Goal: Complete application form

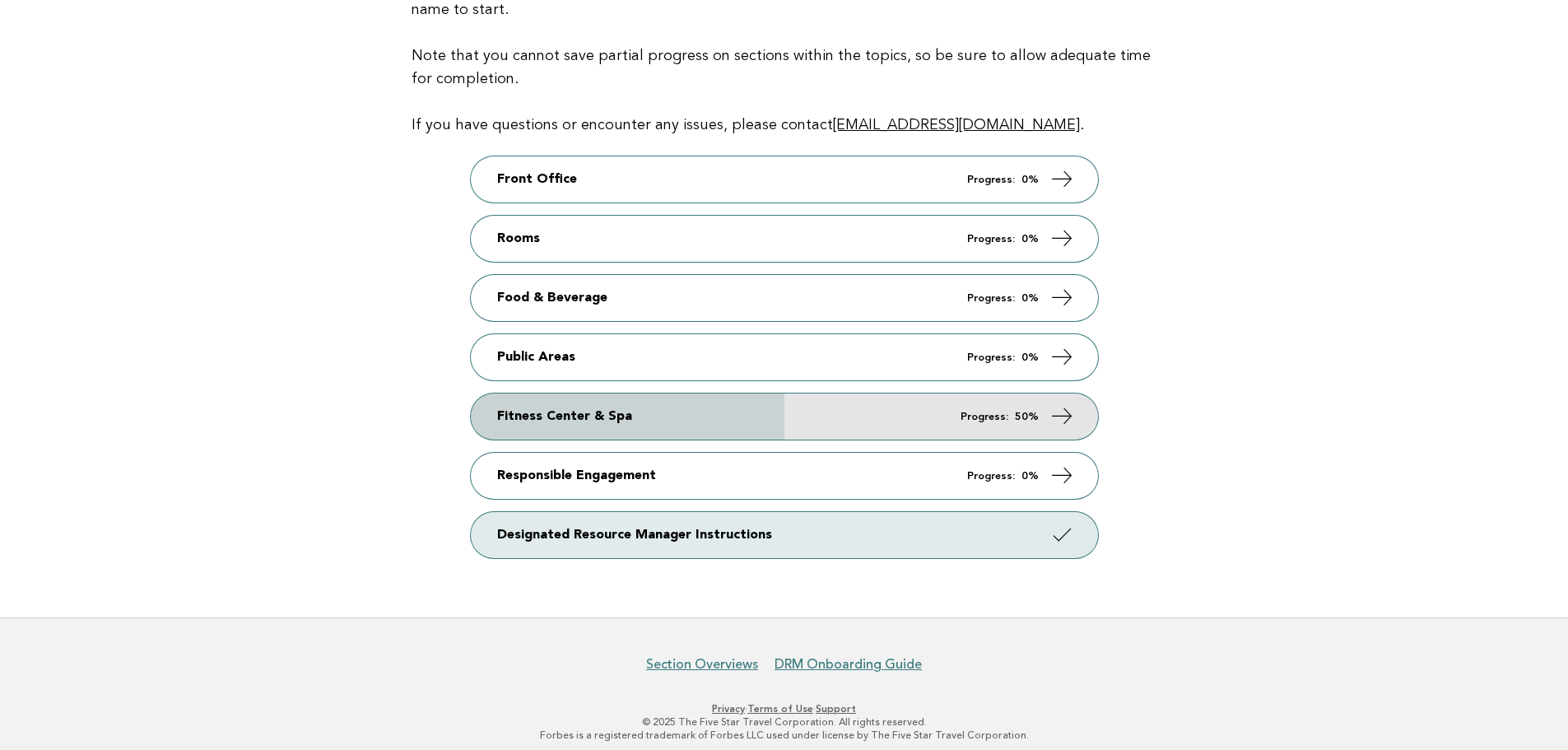
scroll to position [238, 0]
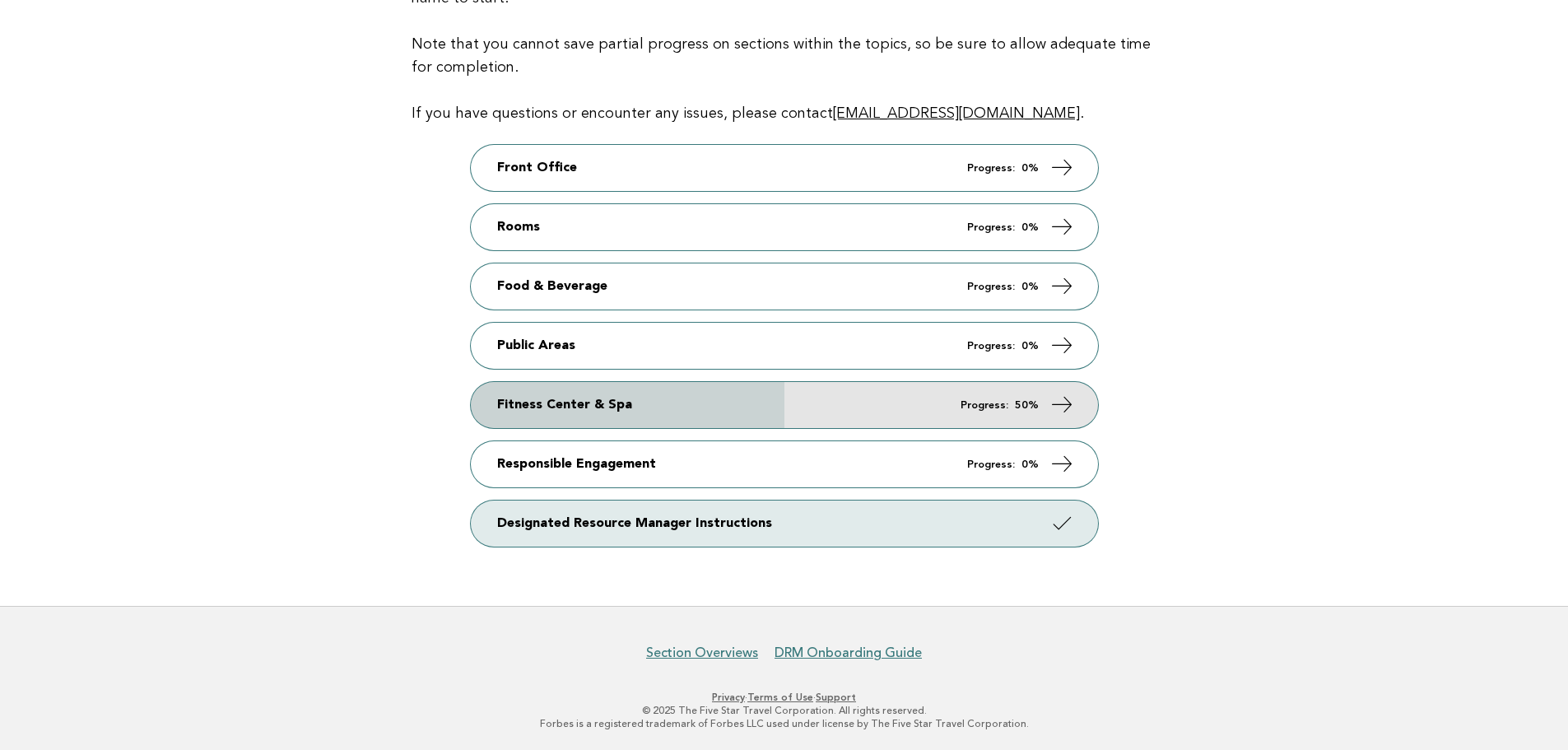
click at [564, 409] on link "Fitness Center & Spa Progress: 50%" at bounding box center [784, 404] width 627 height 46
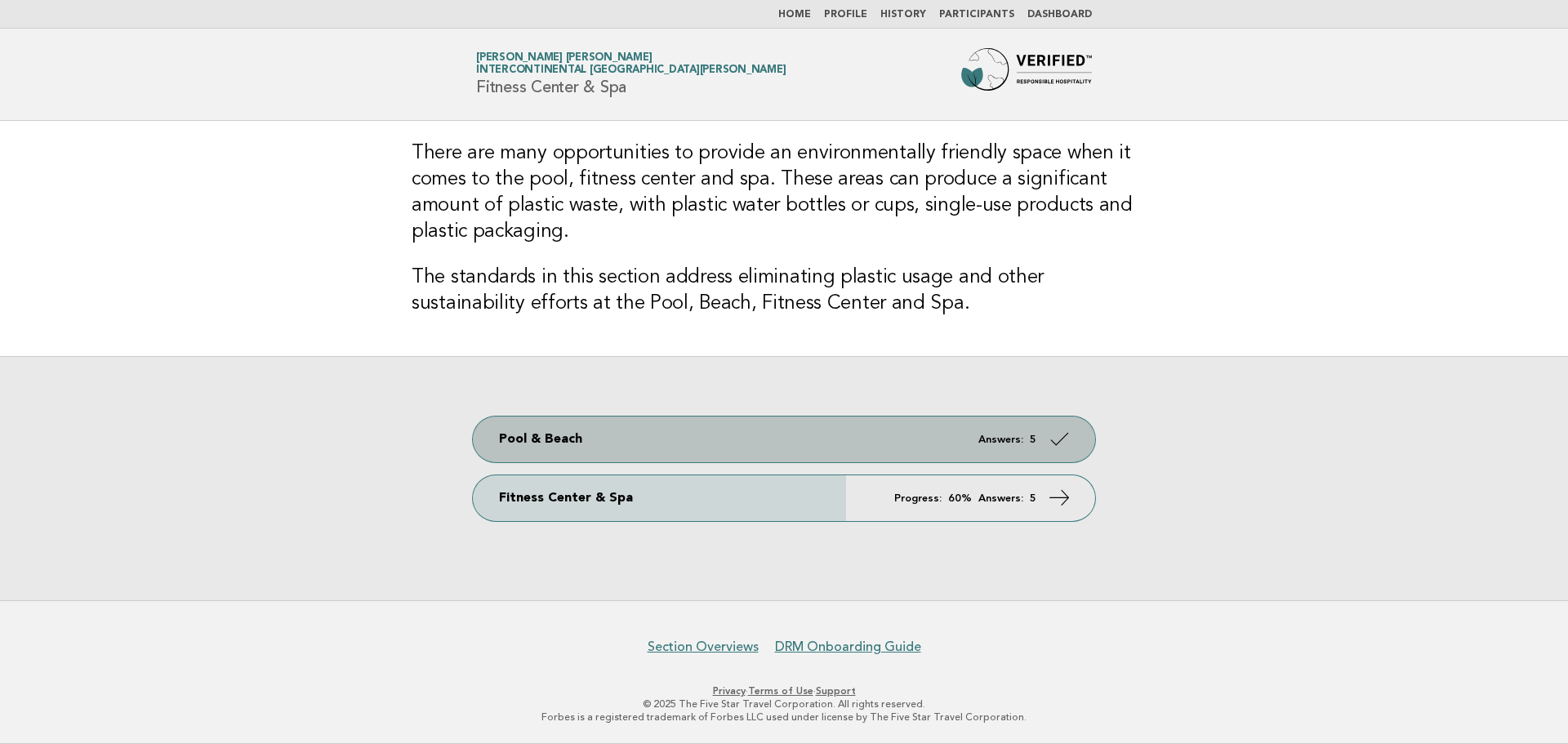
click at [594, 441] on link "Pool & Beach Answers: 5" at bounding box center [784, 439] width 622 height 46
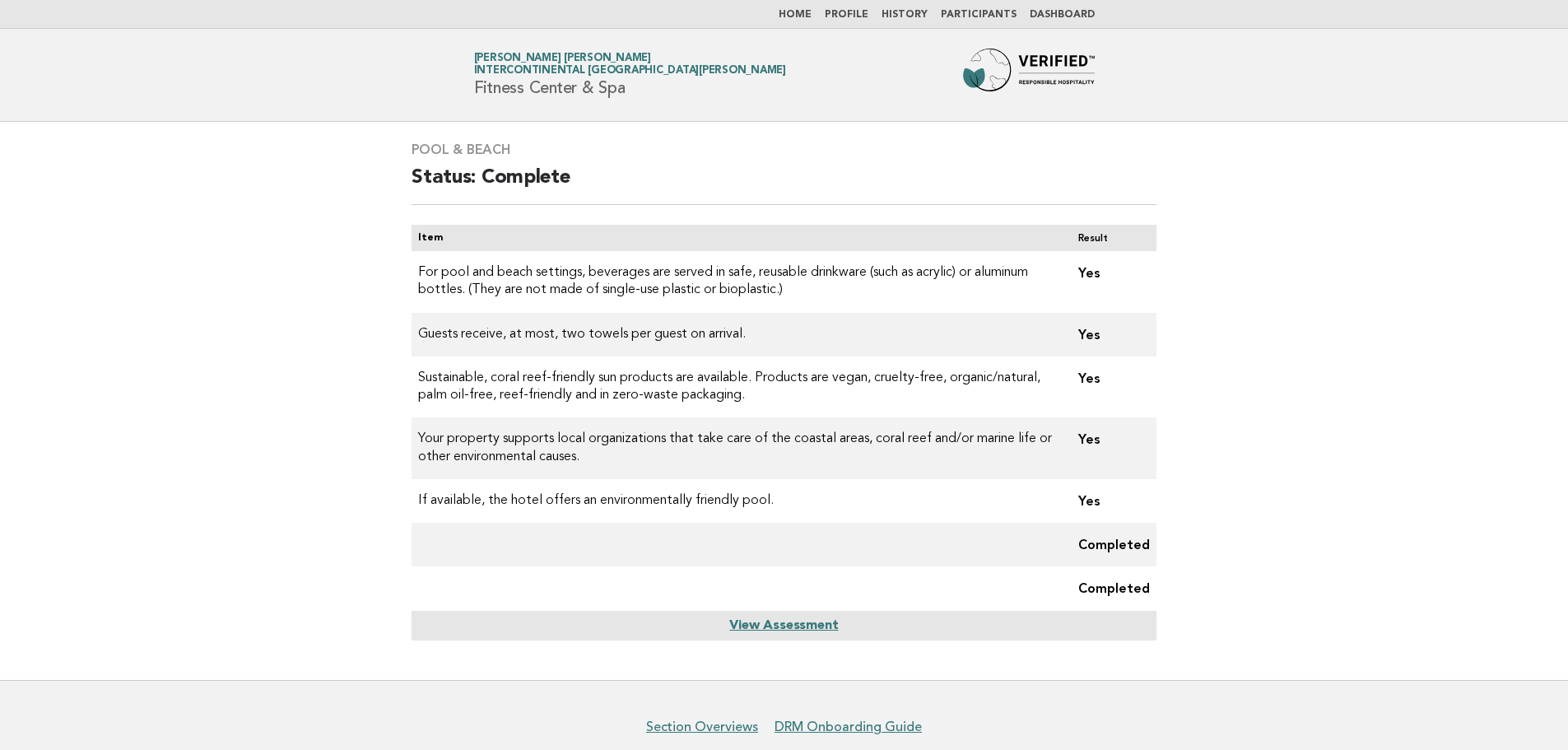
click at [819, 629] on link "View Assessment" at bounding box center [783, 625] width 108 height 14
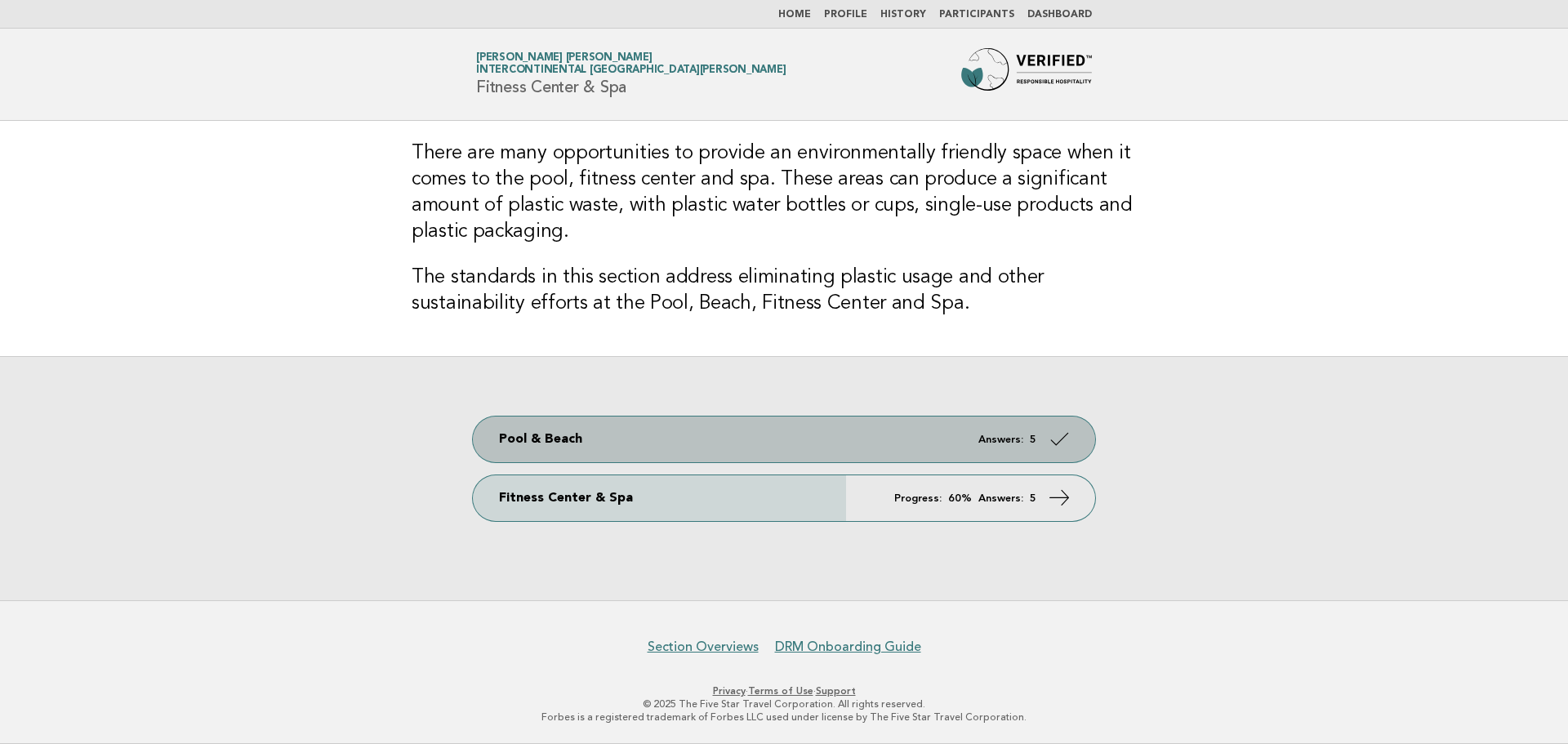
click at [867, 444] on link "Pool & Beach Answers: 5" at bounding box center [784, 439] width 622 height 46
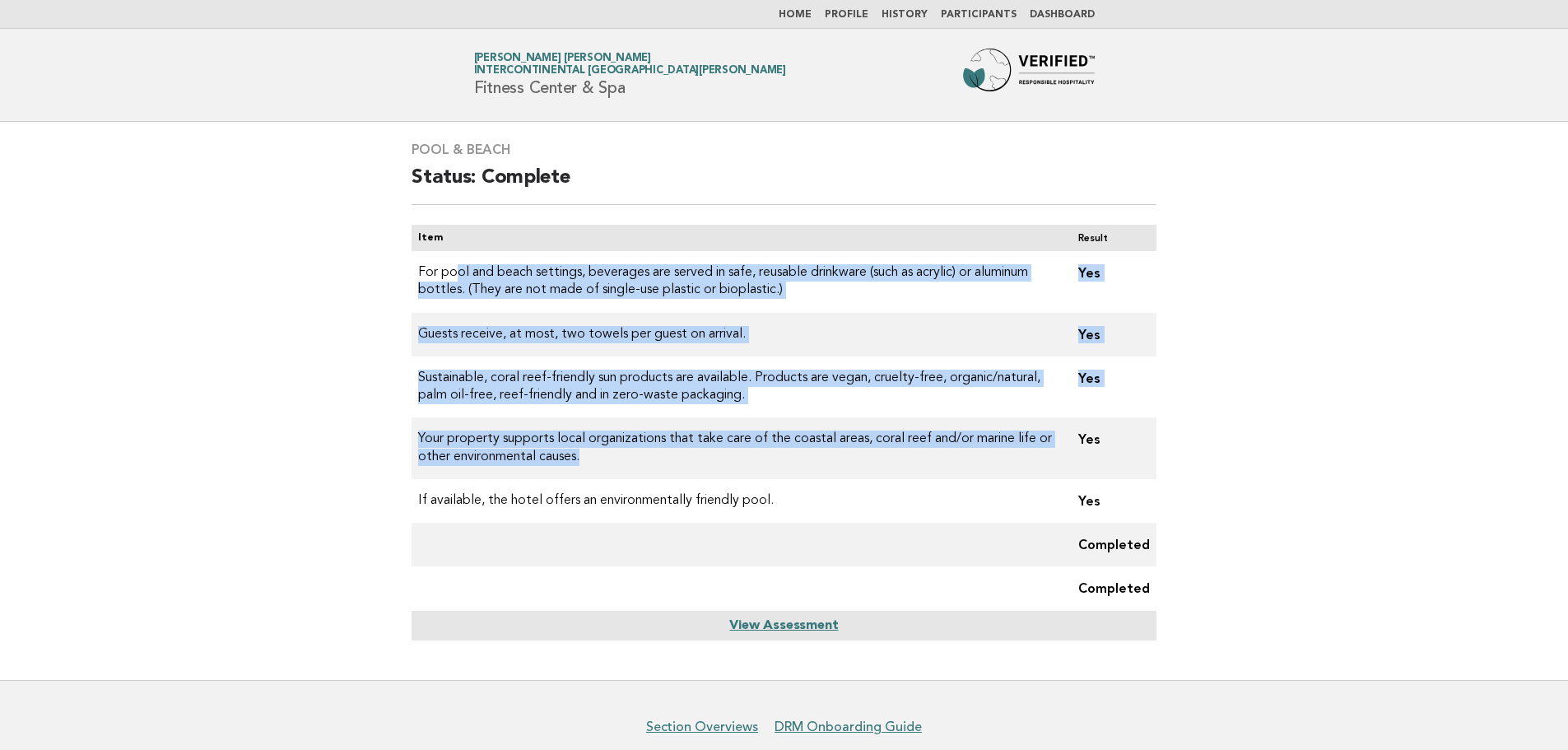
drag, startPoint x: 456, startPoint y: 270, endPoint x: 613, endPoint y: 464, distance: 249.6
click at [613, 464] on tbody "For pool and beach settings, beverages are served in safe, reusable drinkware (…" at bounding box center [784, 431] width 745 height 360
click at [613, 464] on td "Your property supports local organizations that take care of the coastal areas,…" at bounding box center [738, 449] width 653 height 61
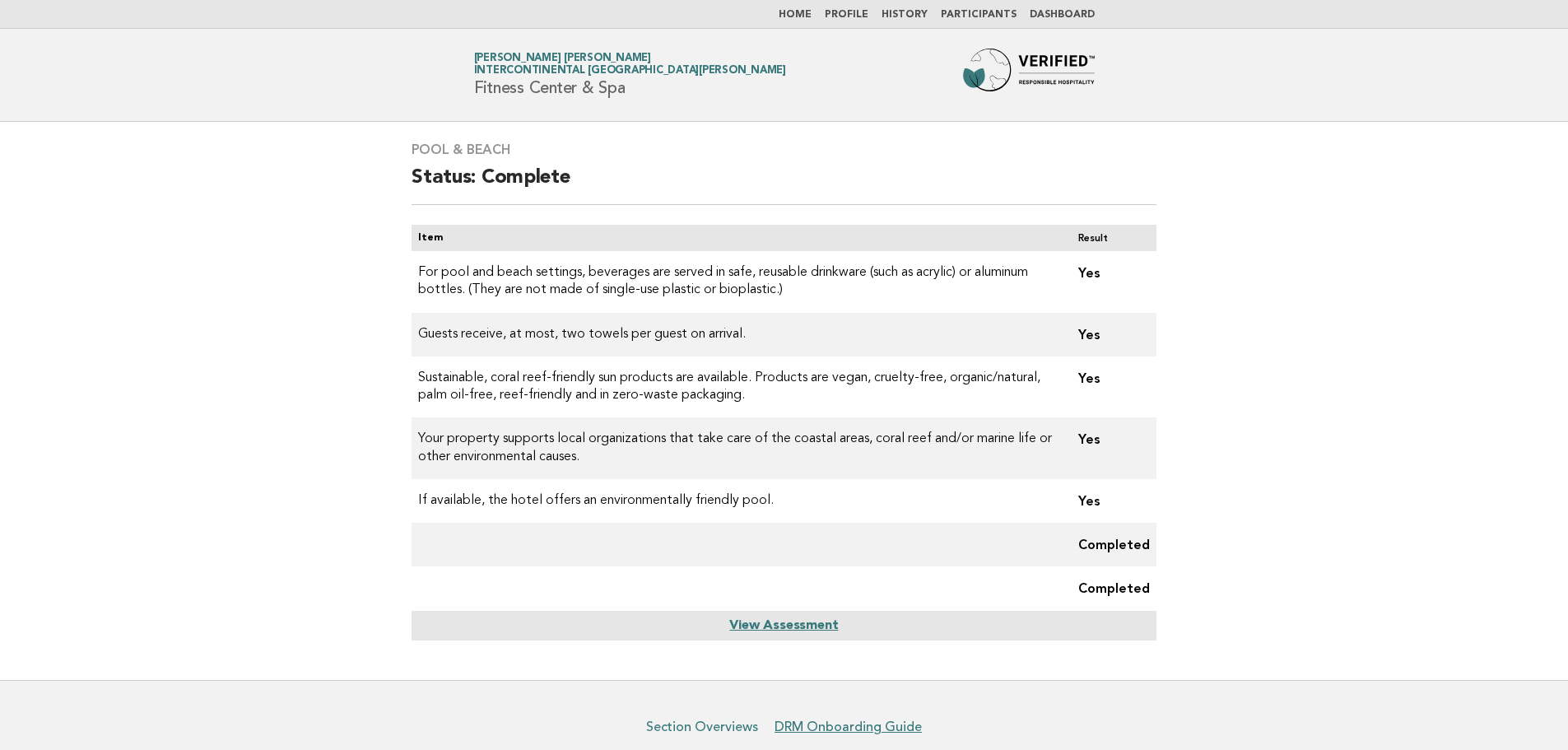
click at [716, 728] on link "Section Overviews" at bounding box center [702, 727] width 112 height 16
click at [802, 14] on link "Home" at bounding box center [795, 14] width 32 height 10
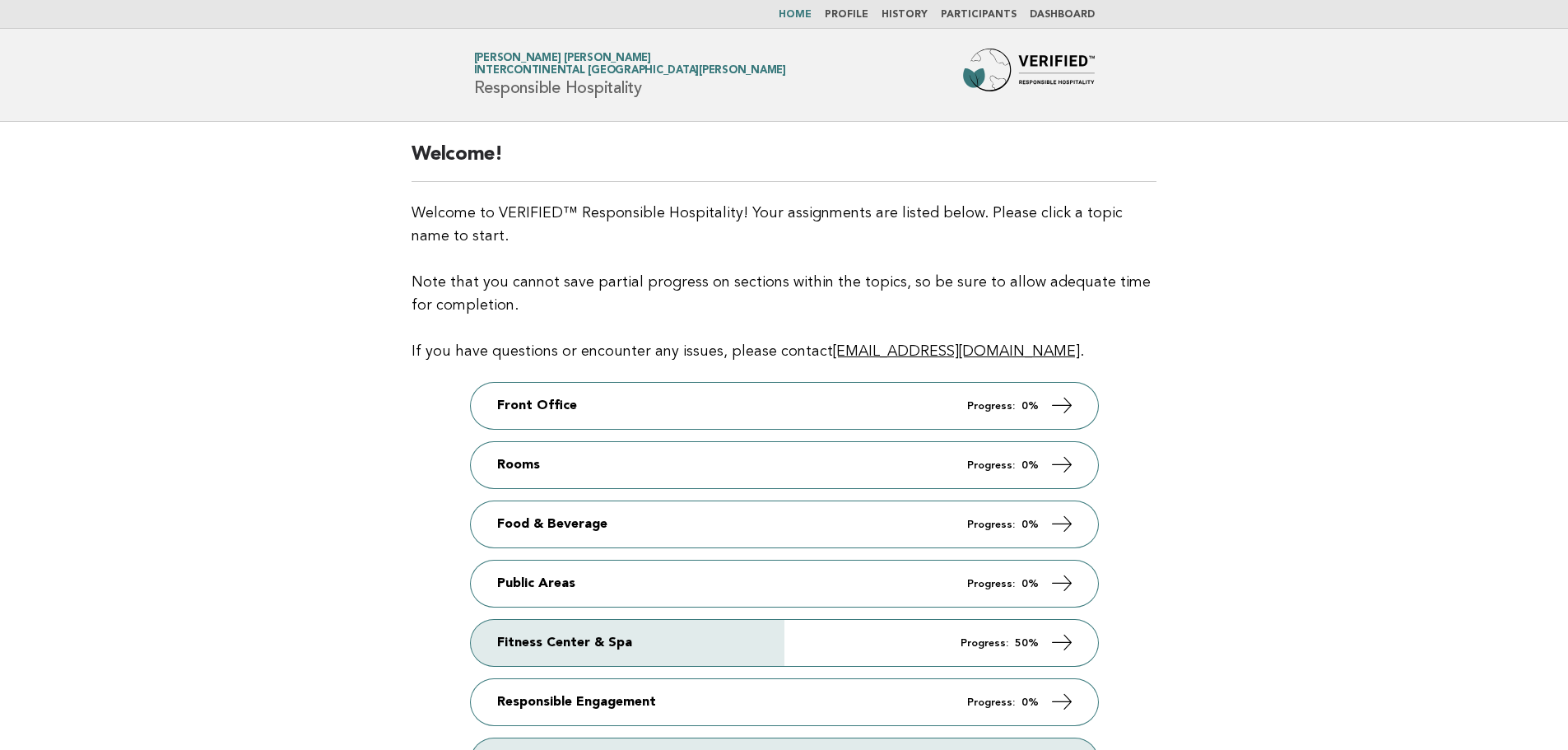
scroll to position [238, 0]
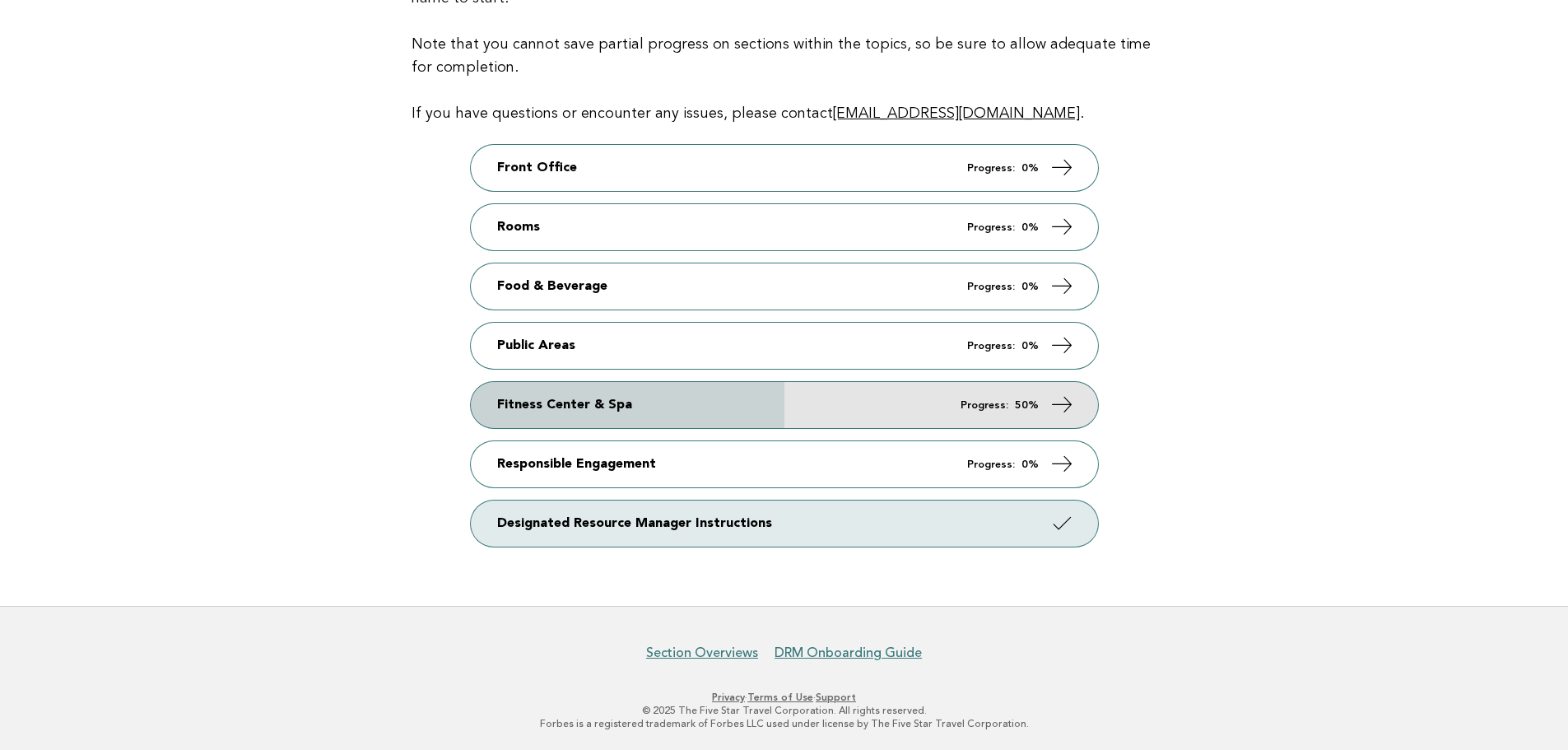
click at [837, 409] on link "Fitness Center & Spa Progress: 50%" at bounding box center [784, 404] width 627 height 46
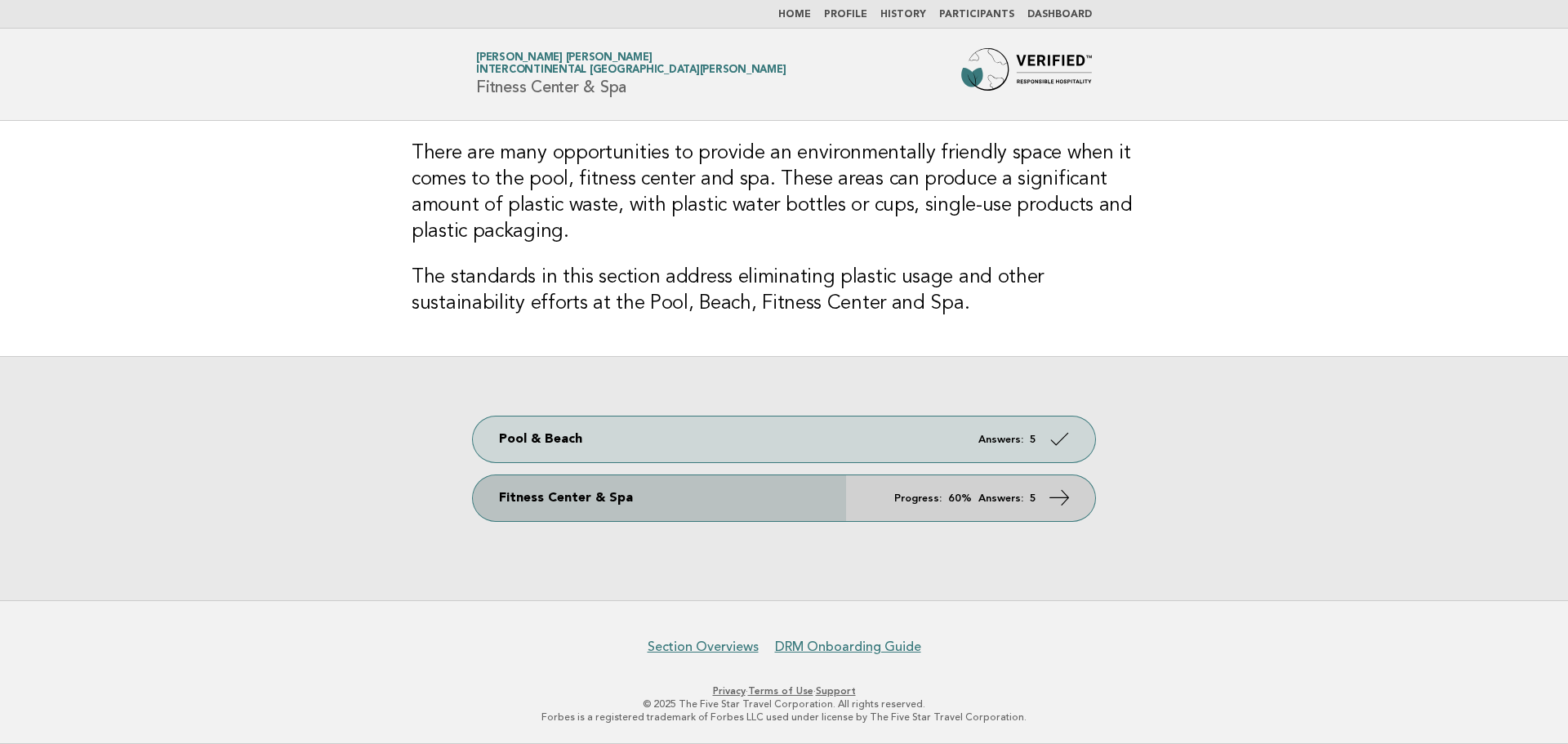
click at [833, 497] on link "Fitness Center & Spa Progress: 60% Answers: 5" at bounding box center [784, 498] width 622 height 46
click at [1066, 496] on icon at bounding box center [1059, 498] width 23 height 23
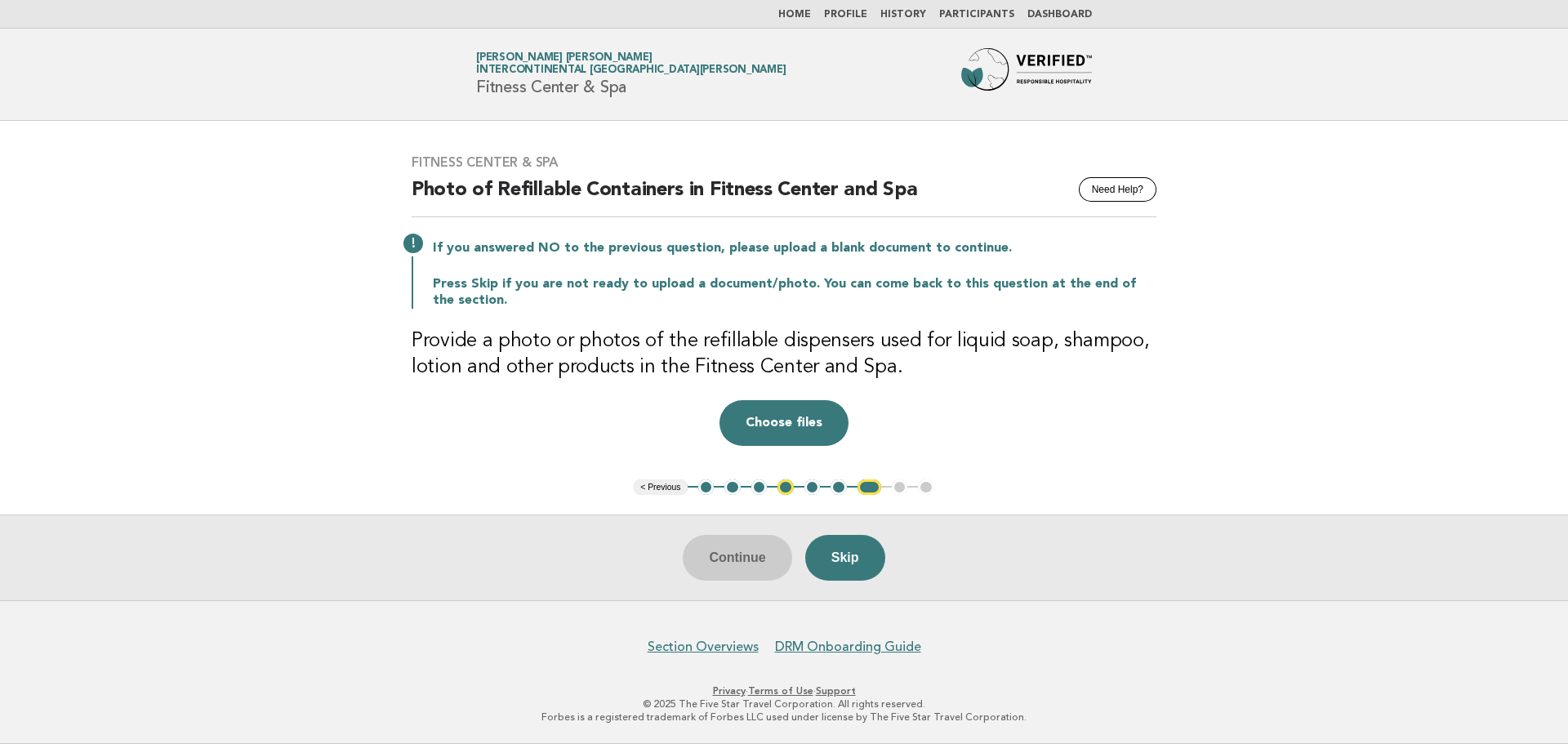
click at [712, 489] on button "1" at bounding box center [707, 487] width 16 height 16
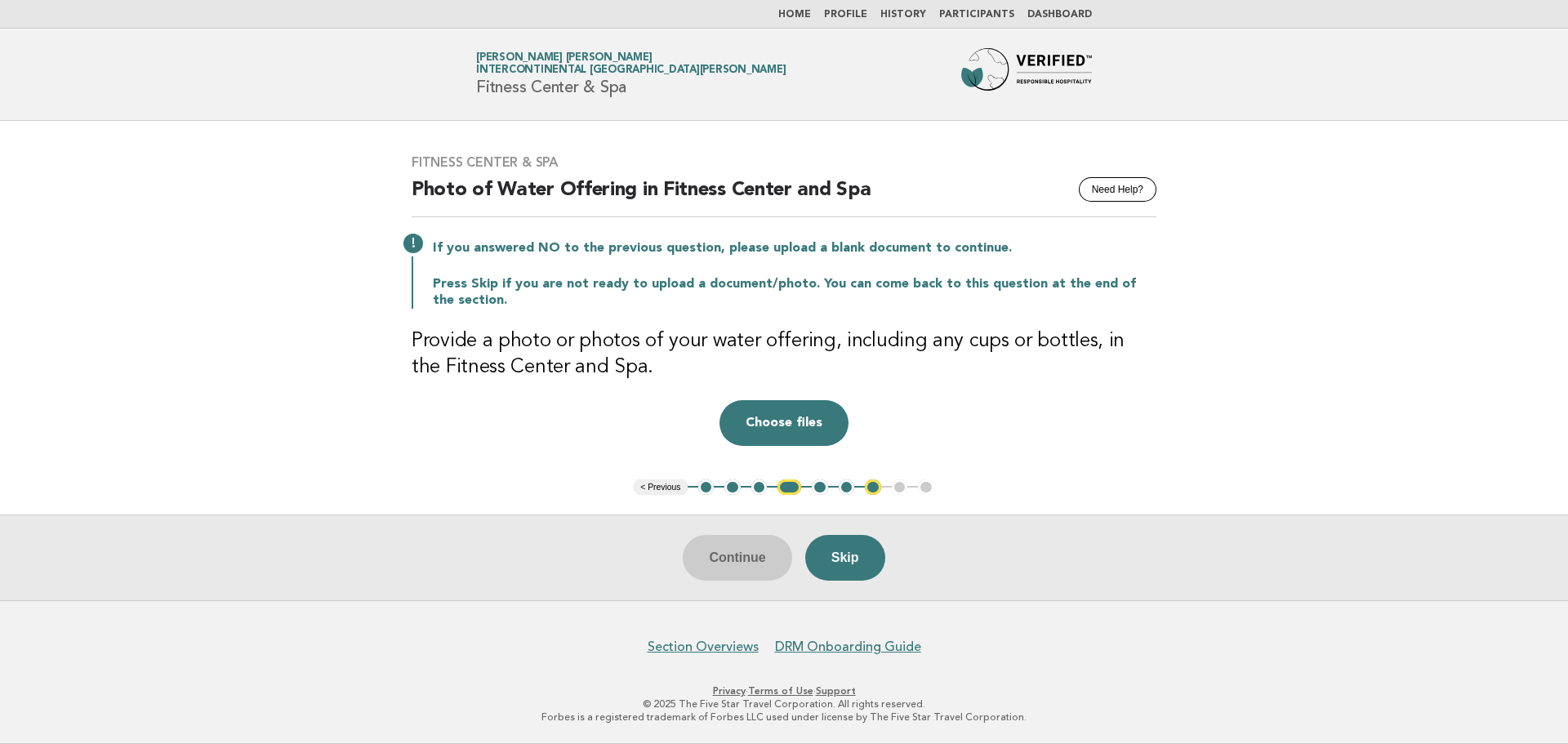
click at [712, 489] on button "1" at bounding box center [707, 487] width 16 height 16
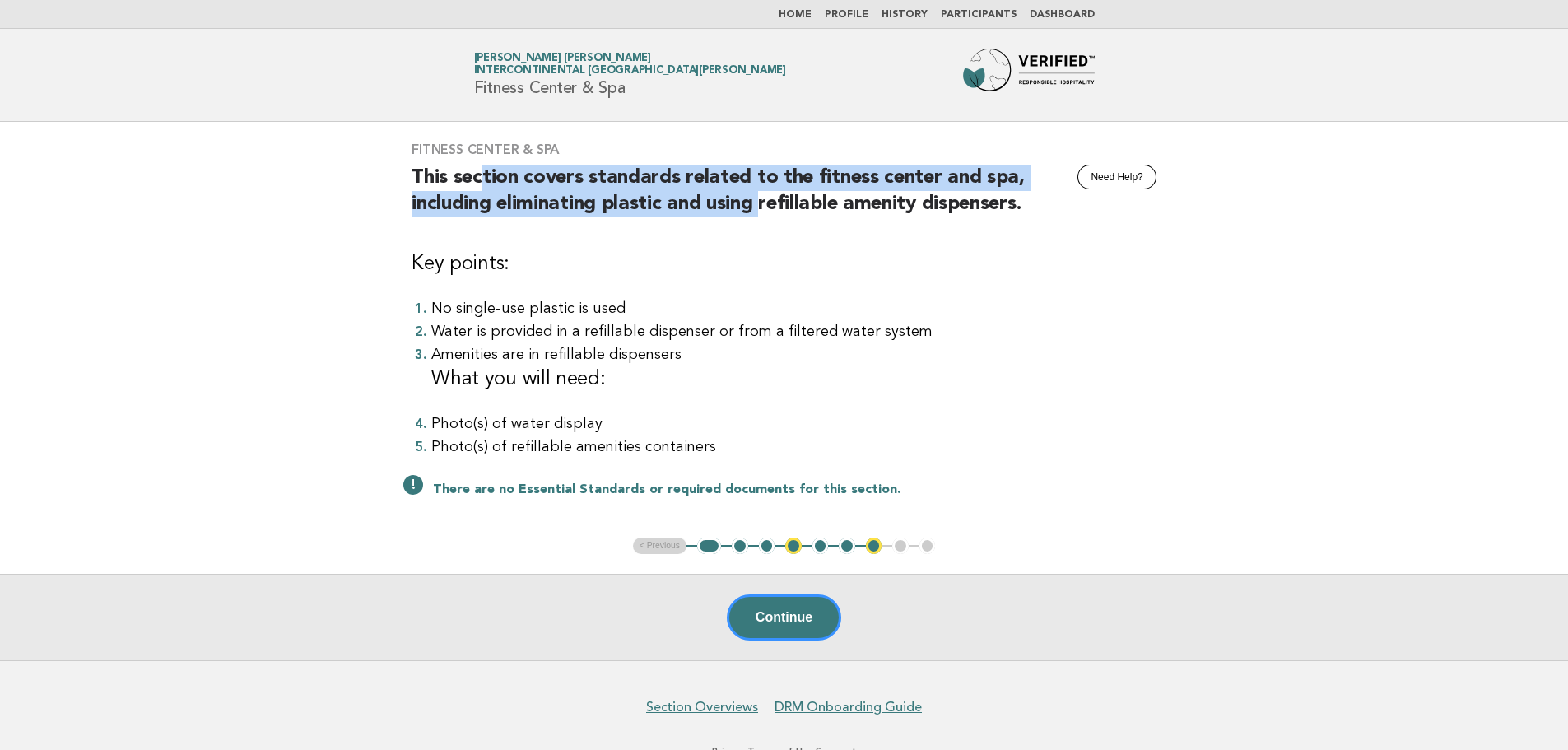
drag, startPoint x: 483, startPoint y: 176, endPoint x: 761, endPoint y: 212, distance: 280.3
click at [761, 212] on h2 "This section covers standards related to the fitness center and spa, including …" at bounding box center [784, 198] width 745 height 67
click at [781, 606] on button "Continue" at bounding box center [784, 617] width 115 height 46
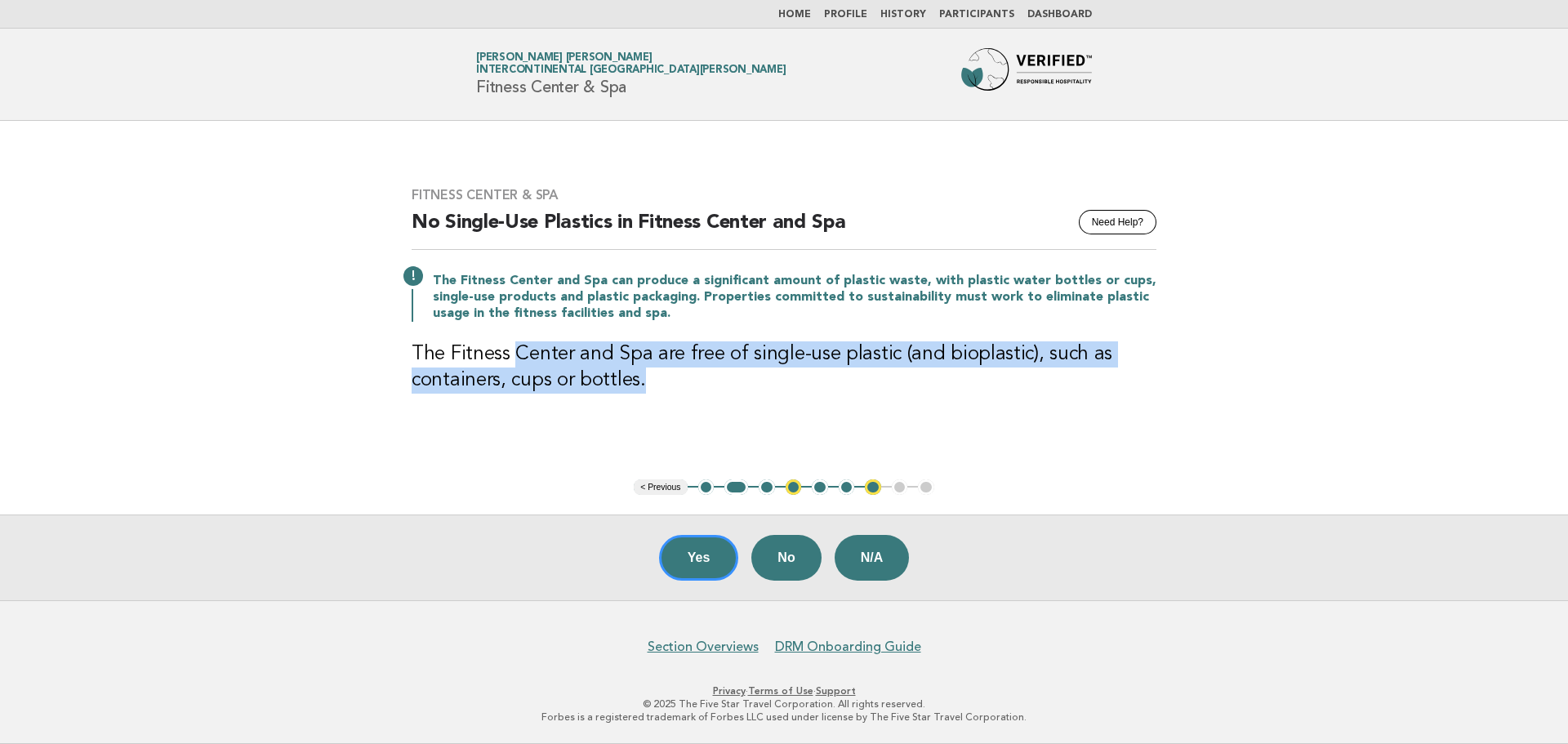
drag, startPoint x: 511, startPoint y: 358, endPoint x: 656, endPoint y: 416, distance: 156.2
click at [656, 416] on div "Fitness Center & Spa Need Help? No Single-Use Plastics in Fitness Center and Sp…" at bounding box center [784, 300] width 784 height 265
click at [710, 562] on button "Yes" at bounding box center [698, 558] width 80 height 46
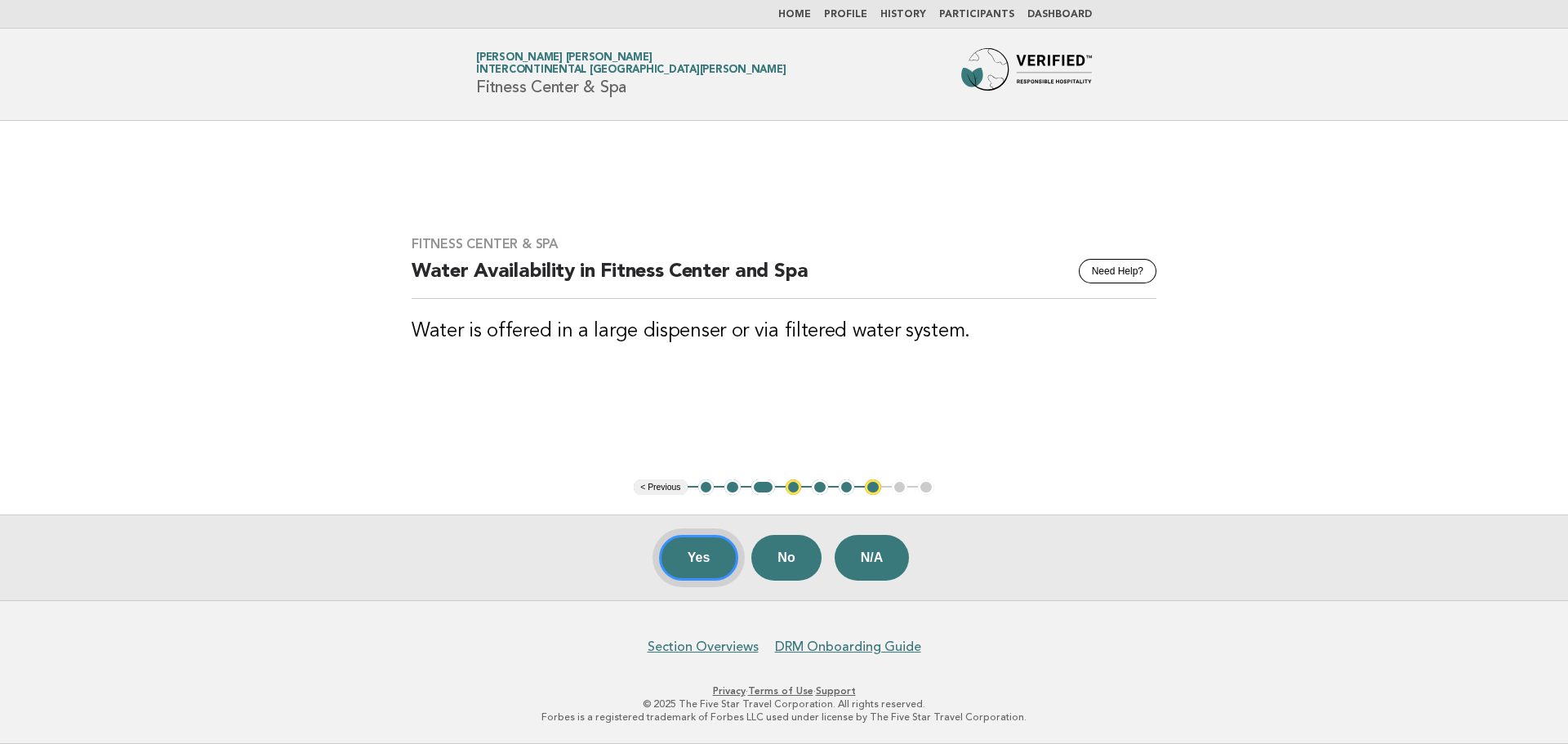
click at [710, 562] on button "Yes" at bounding box center [698, 558] width 80 height 46
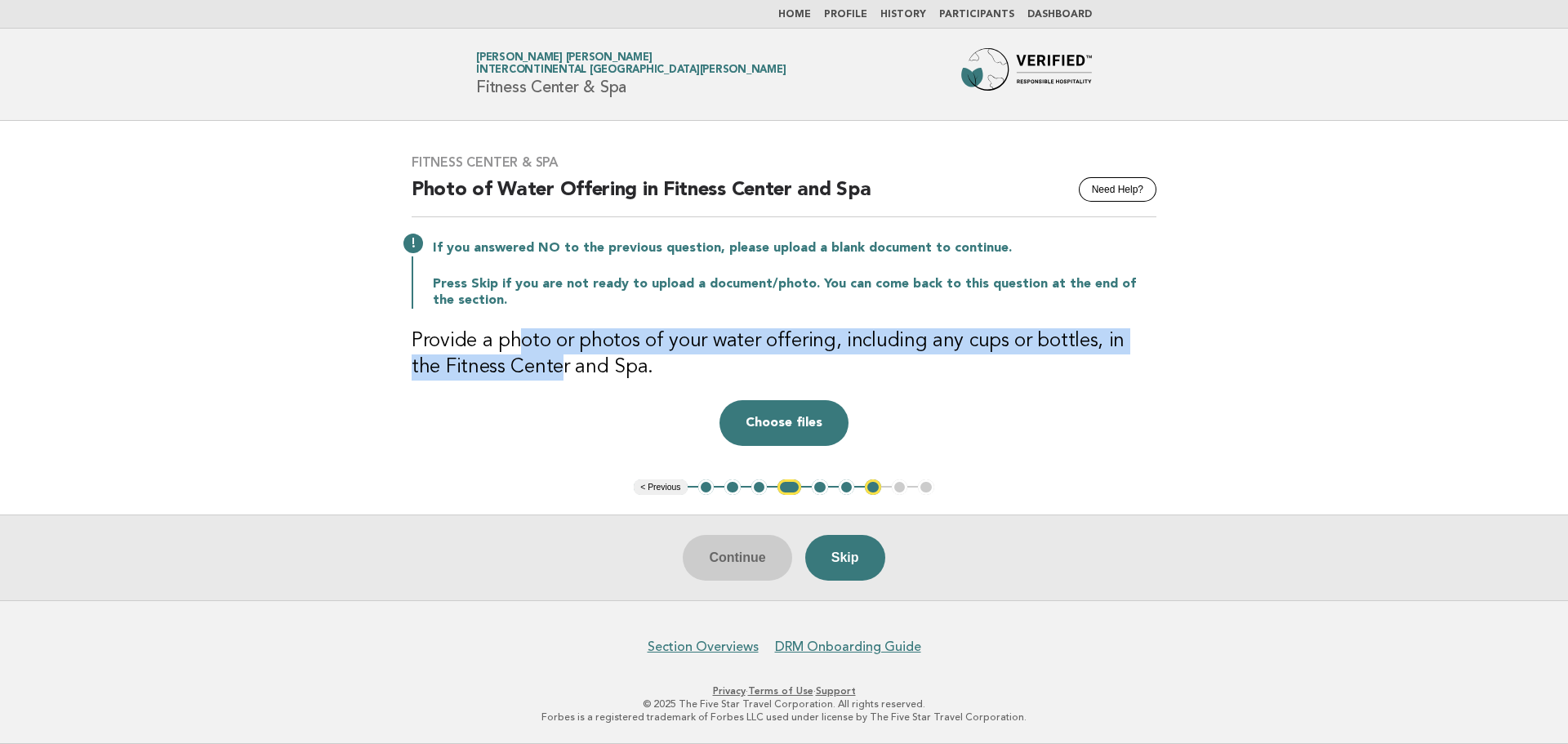
drag, startPoint x: 524, startPoint y: 339, endPoint x: 524, endPoint y: 362, distance: 23.0
click at [524, 362] on h3 "Provide a photo or photos of your water offering, including any cups or bottles…" at bounding box center [784, 355] width 745 height 52
click at [811, 19] on link "Home" at bounding box center [794, 14] width 32 height 10
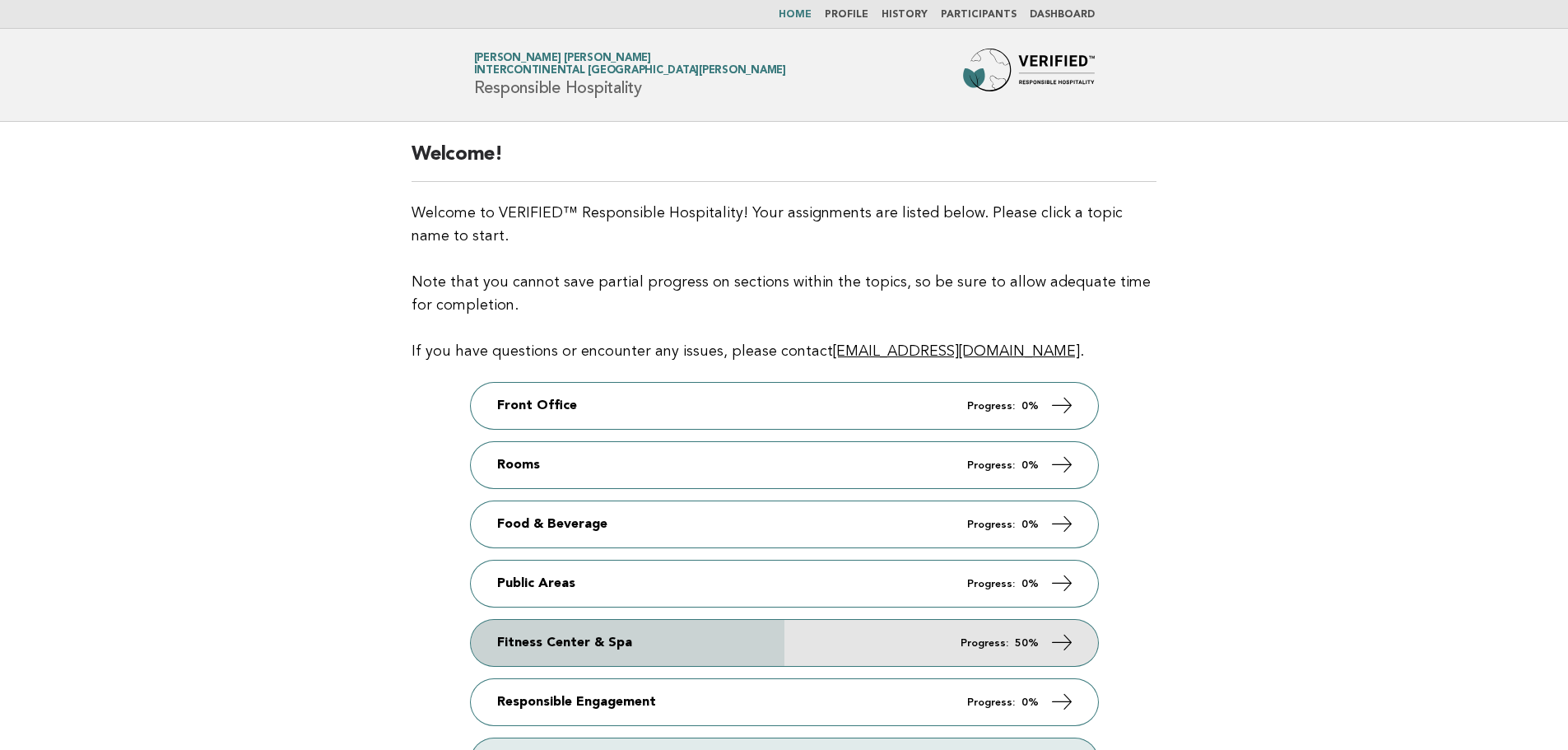
click at [1036, 635] on link "Fitness Center & Spa Progress: 50%" at bounding box center [784, 643] width 627 height 46
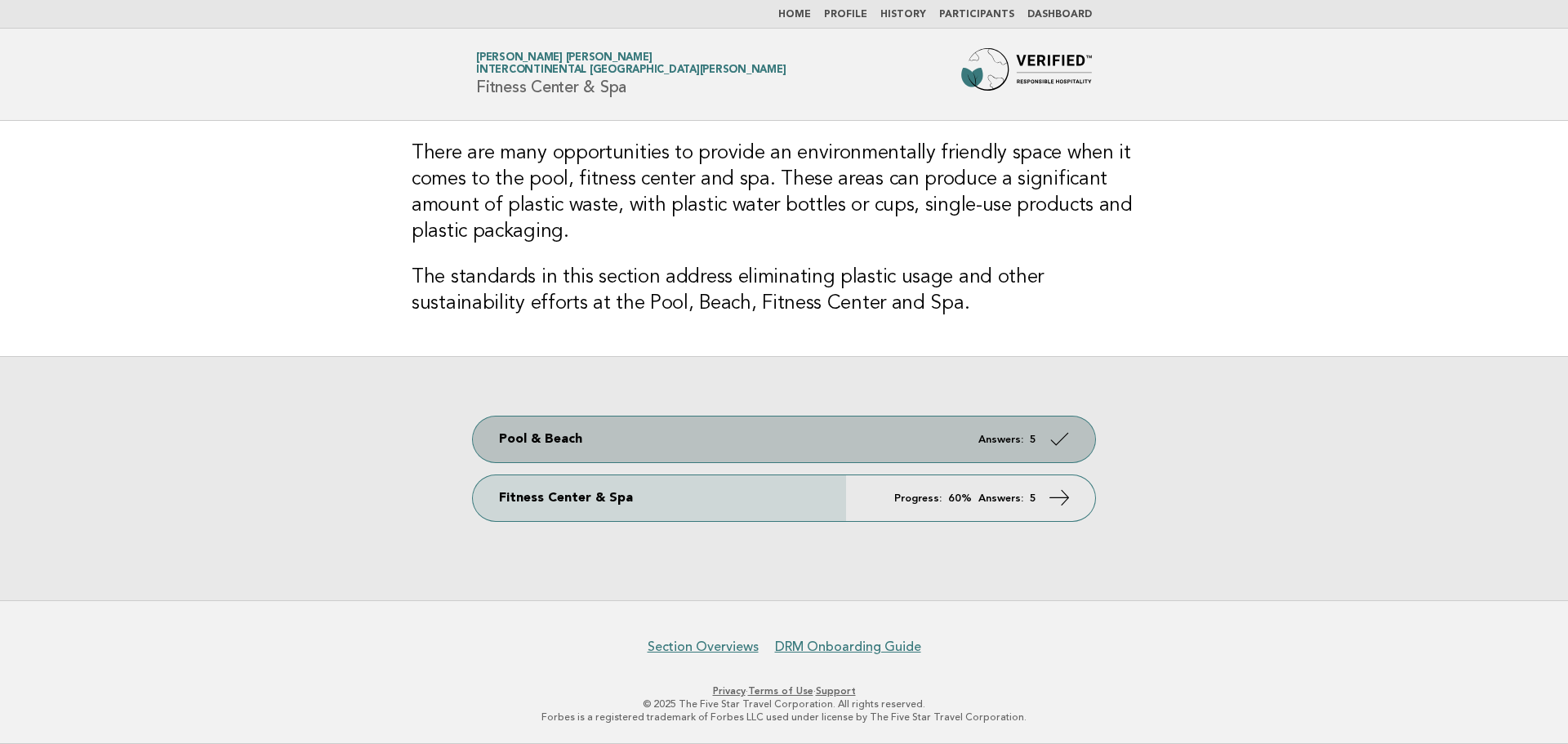
click at [1042, 423] on link "Pool & Beach Answers: 5" at bounding box center [784, 439] width 622 height 46
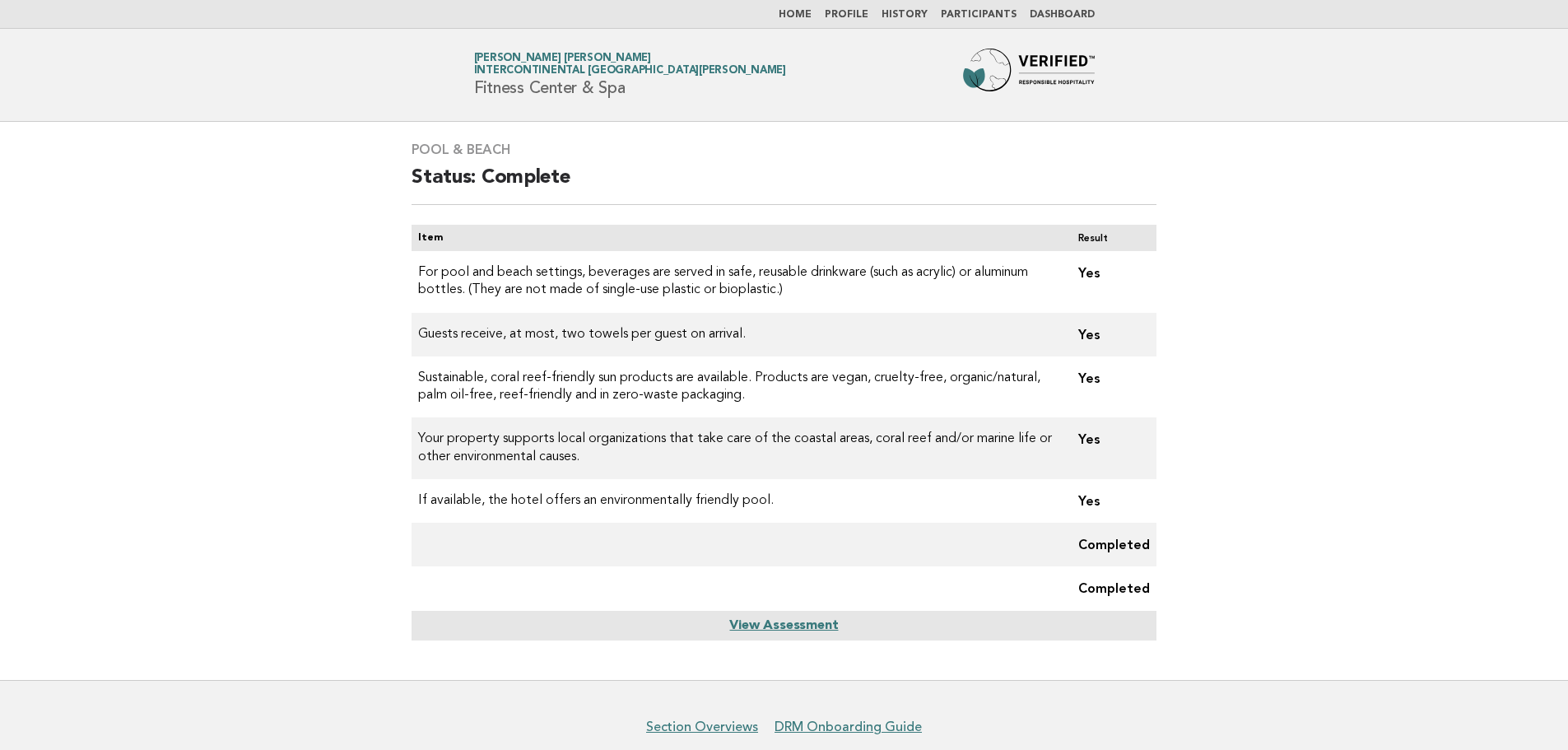
drag, startPoint x: 641, startPoint y: 90, endPoint x: 463, endPoint y: 89, distance: 178.0
click at [463, 89] on div "Forbes Travel Guide [PERSON_NAME][GEOGRAPHIC_DATA][PERSON_NAME][PERSON_NAME] Fi…" at bounding box center [784, 75] width 667 height 52
copy h1 "Fitness Center & Spa"
click at [807, 14] on link "Home" at bounding box center [795, 14] width 32 height 10
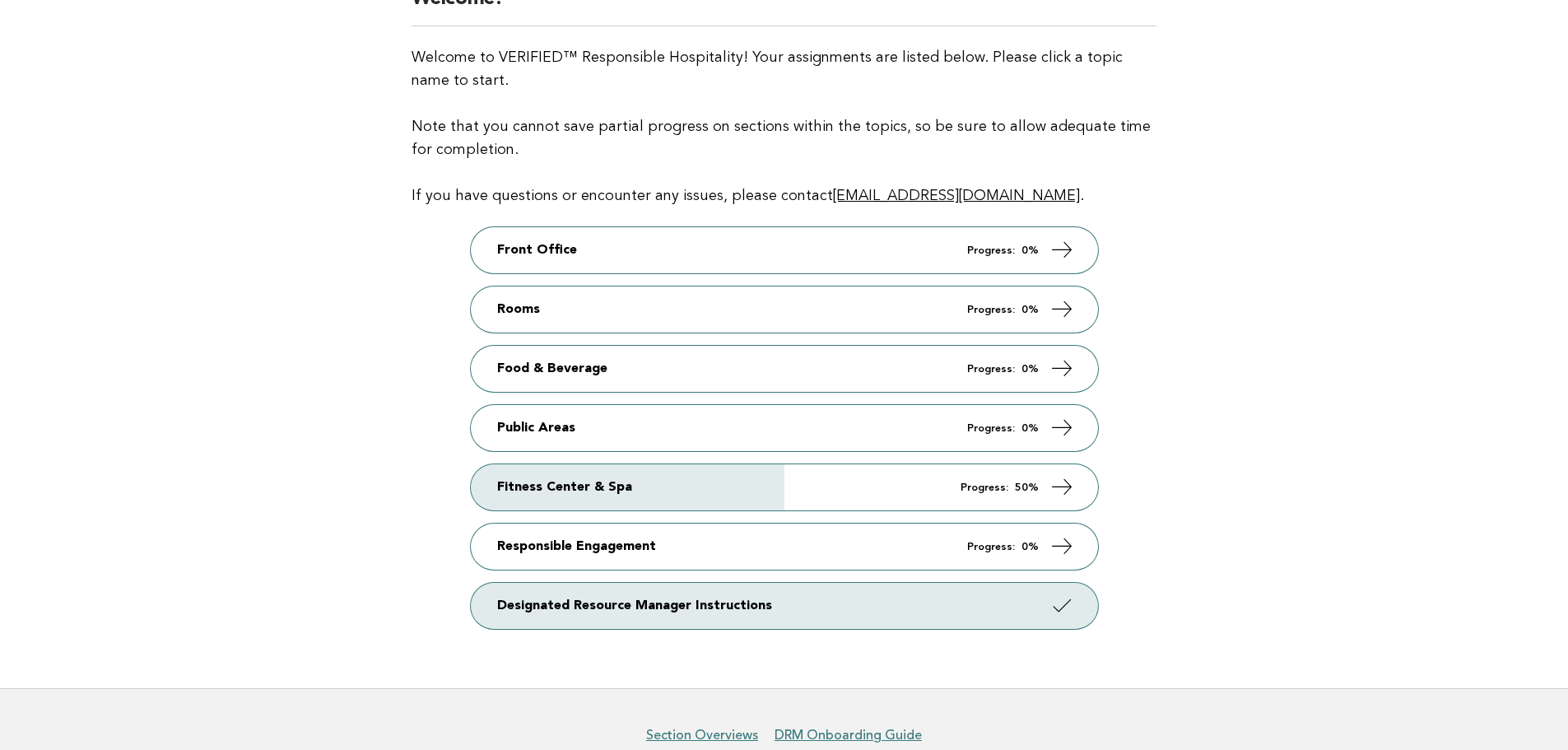
scroll to position [164, 0]
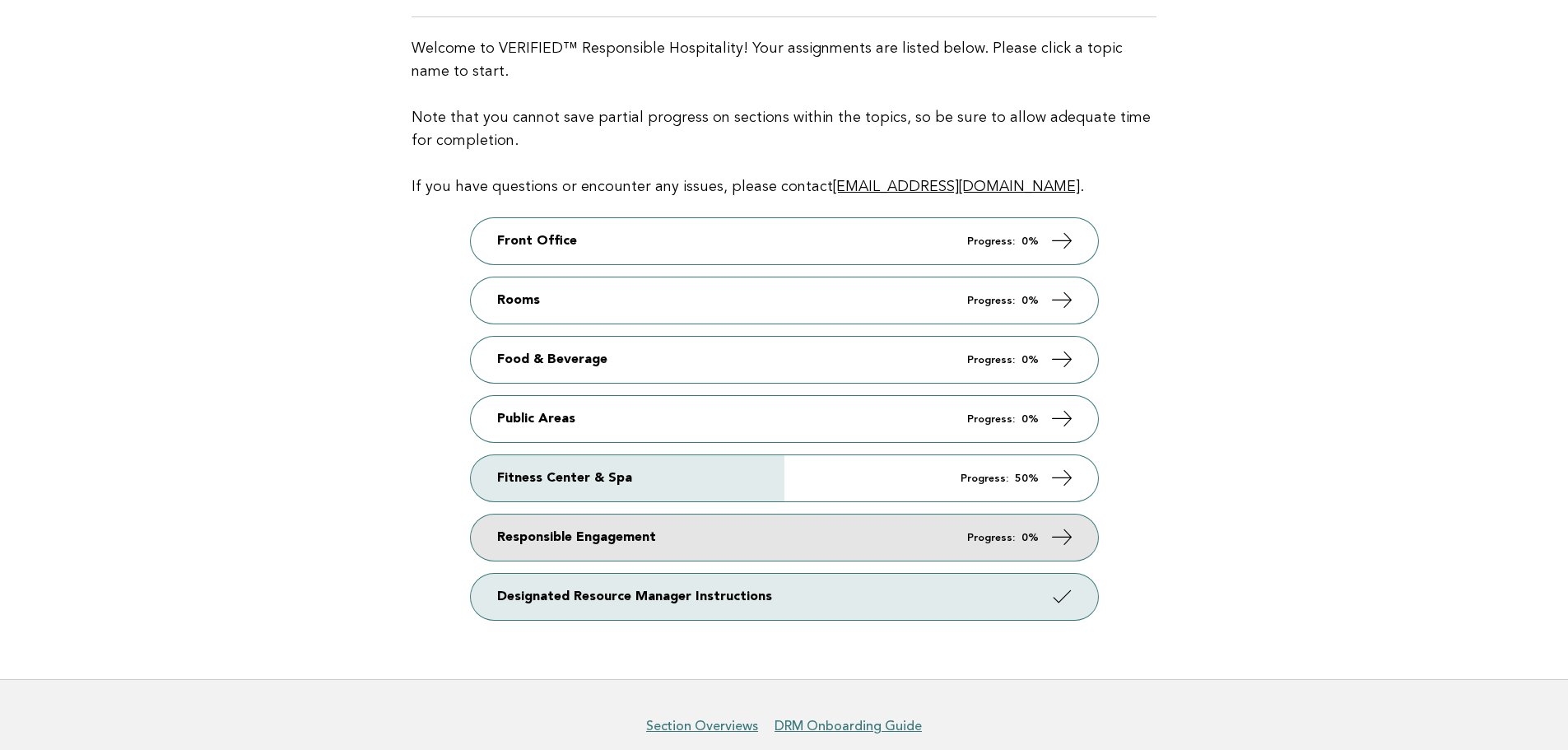
click at [567, 542] on link "Responsible Engagement Progress: 0%" at bounding box center [784, 537] width 627 height 46
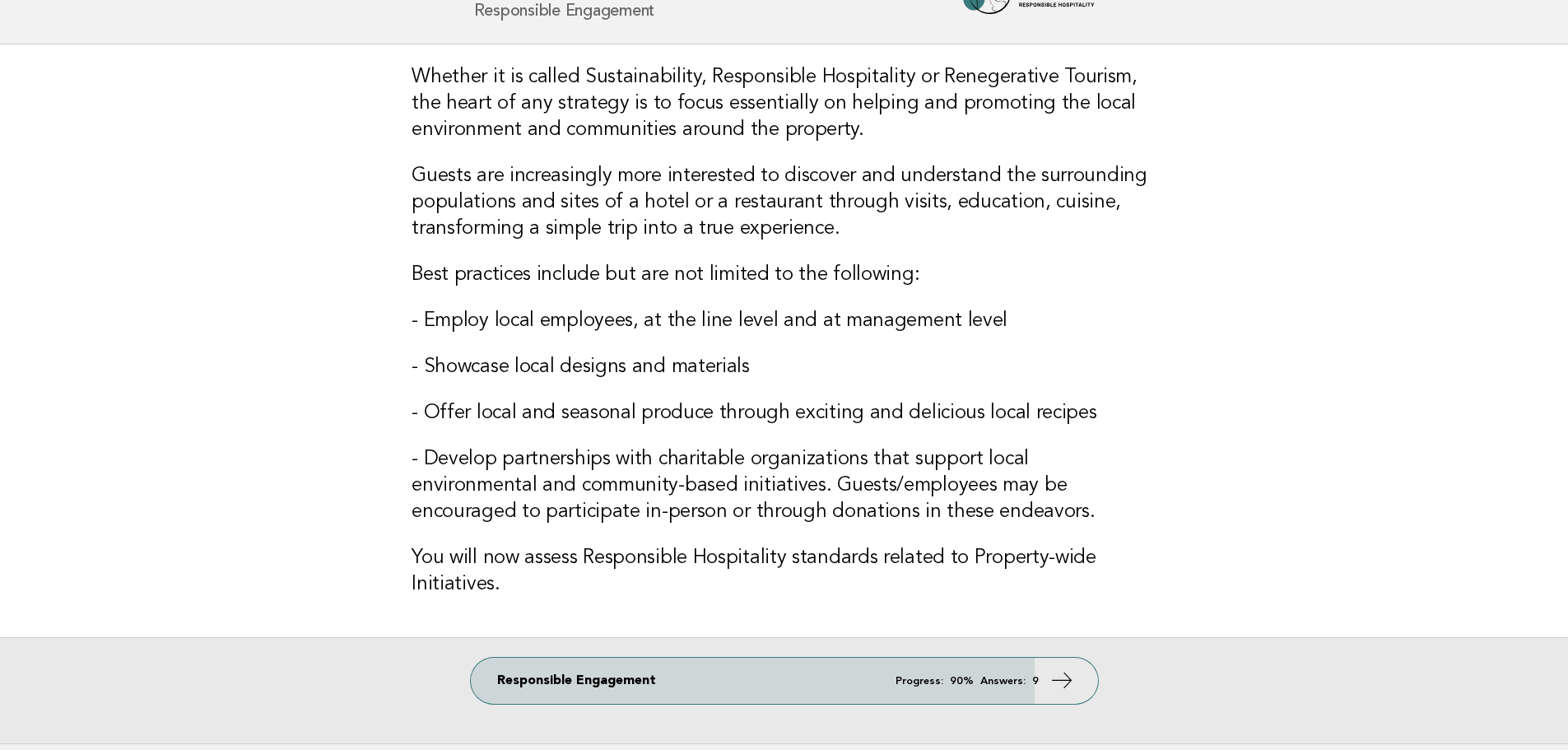
scroll to position [215, 0]
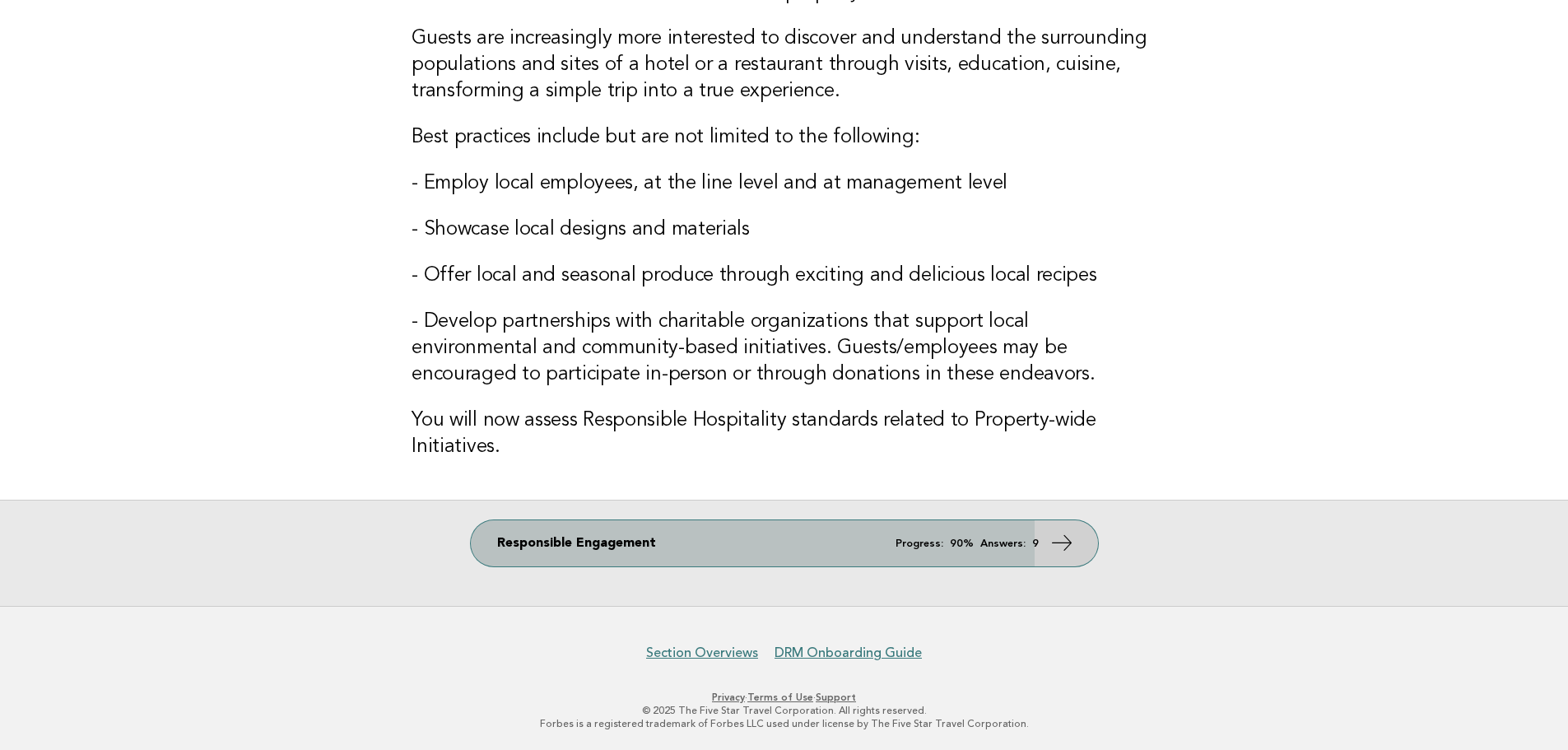
click at [1049, 539] on icon at bounding box center [1061, 542] width 23 height 23
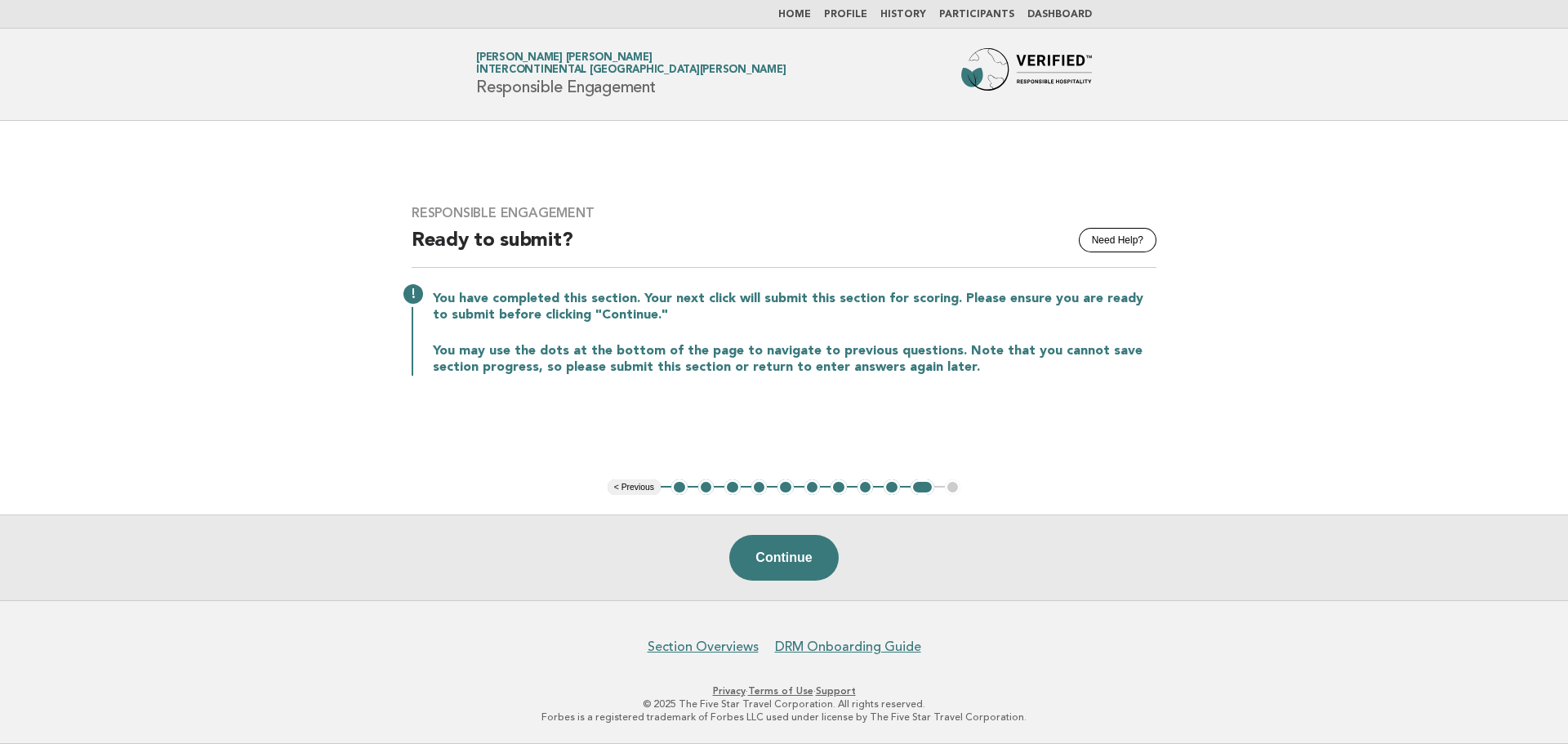
click at [677, 487] on button "1" at bounding box center [680, 487] width 16 height 16
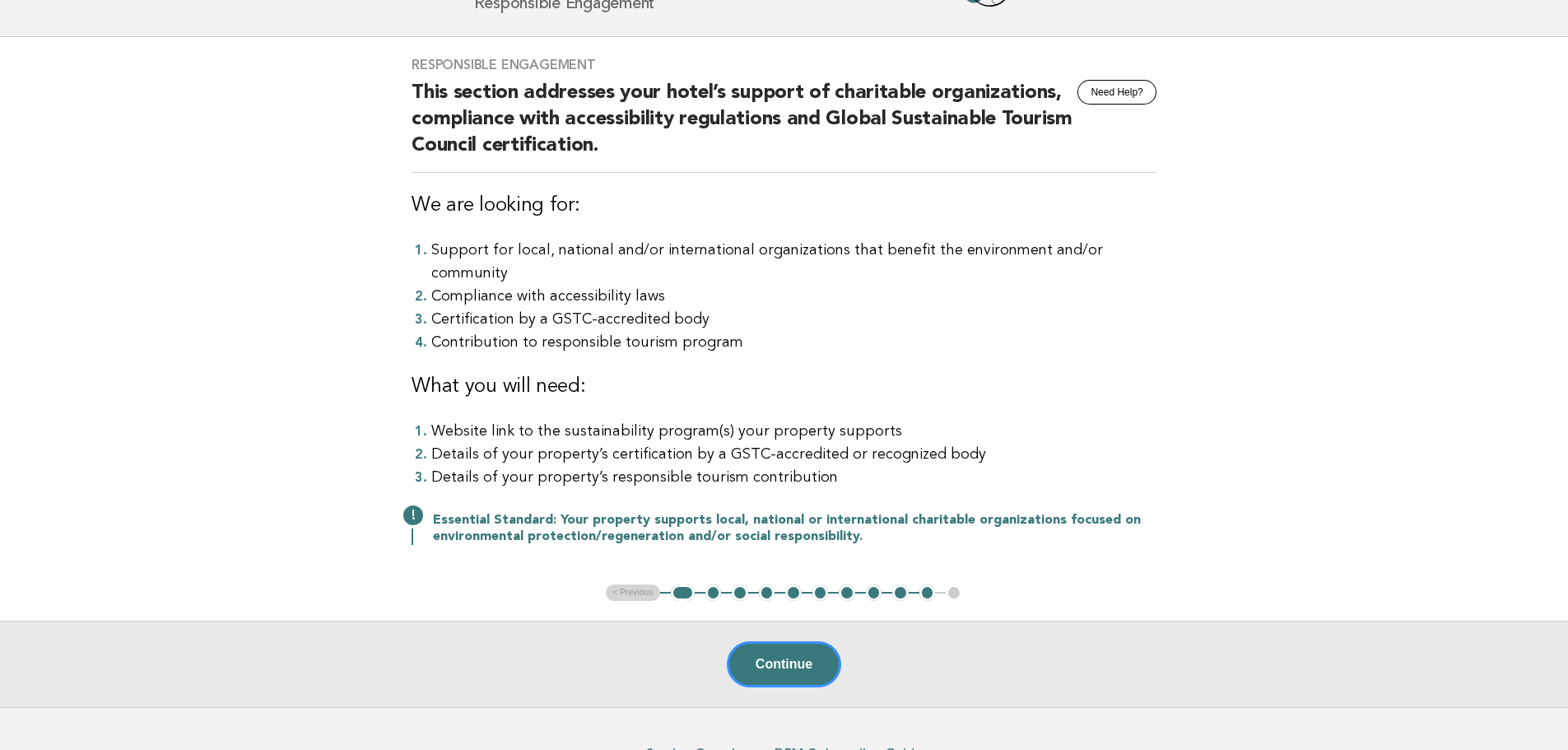
scroll to position [163, 0]
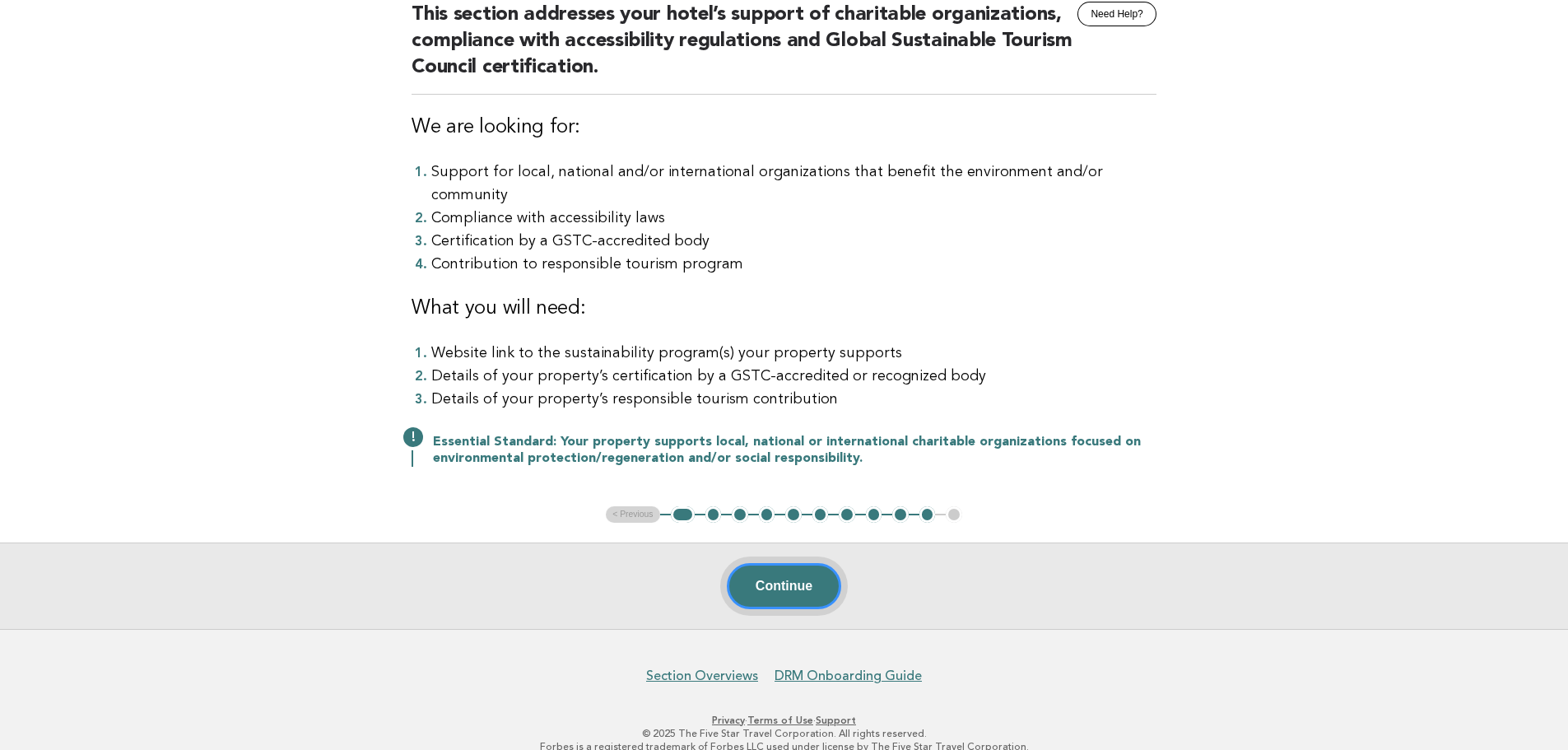
click at [770, 566] on button "Continue" at bounding box center [784, 586] width 115 height 46
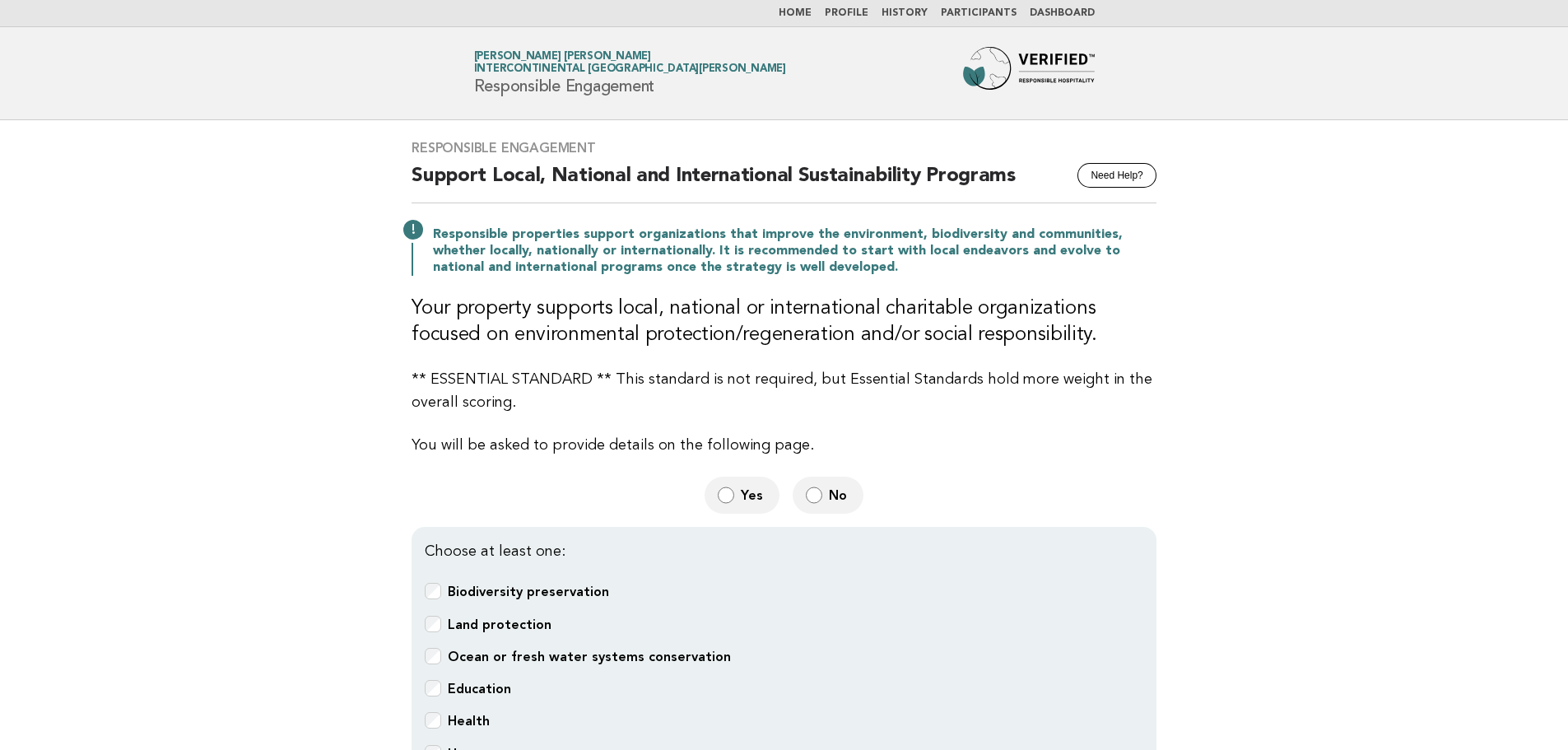
scroll to position [0, 0]
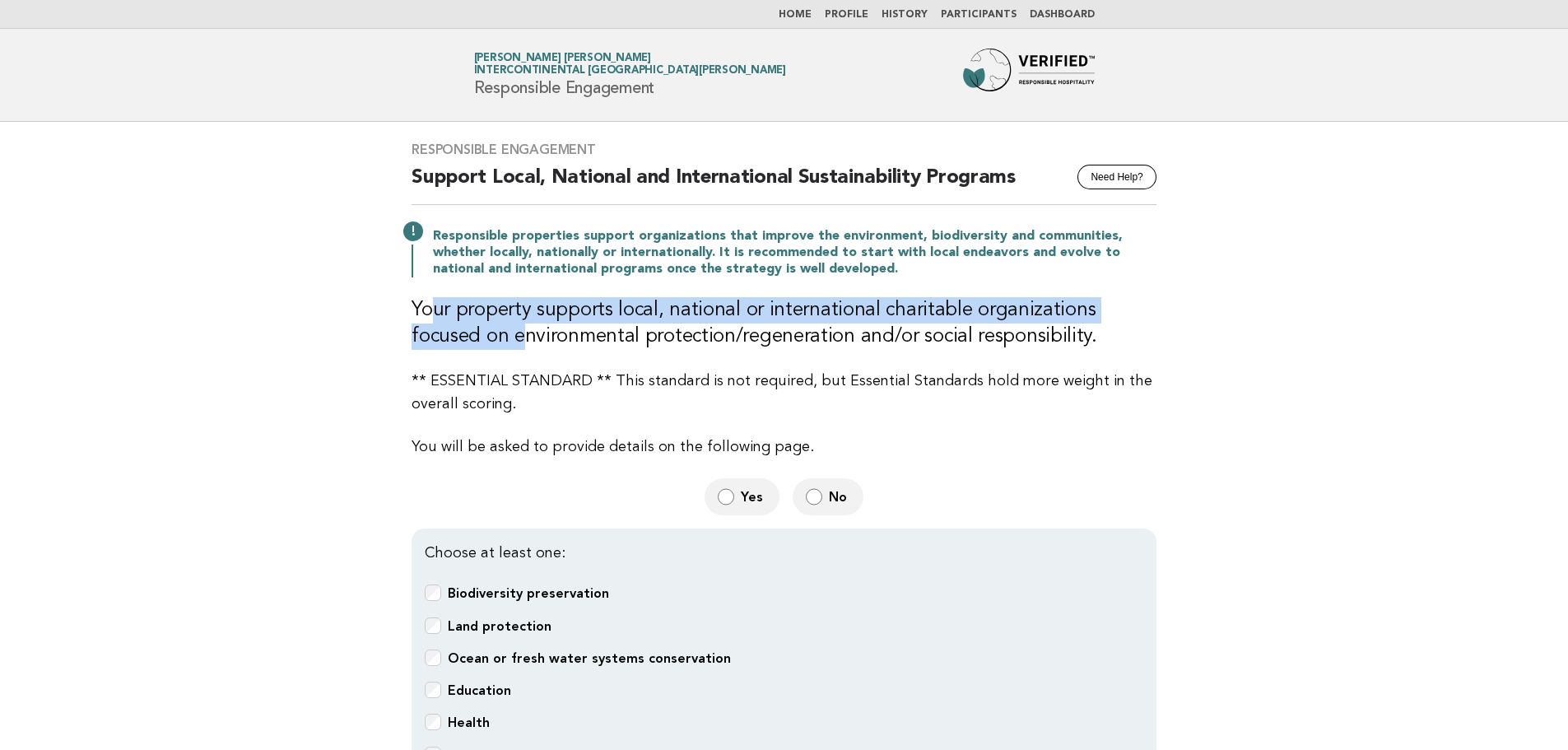
drag, startPoint x: 428, startPoint y: 299, endPoint x: 446, endPoint y: 324, distance: 30.8
click at [446, 324] on h3 "Your property supports local, national or international charitable organization…" at bounding box center [784, 323] width 745 height 52
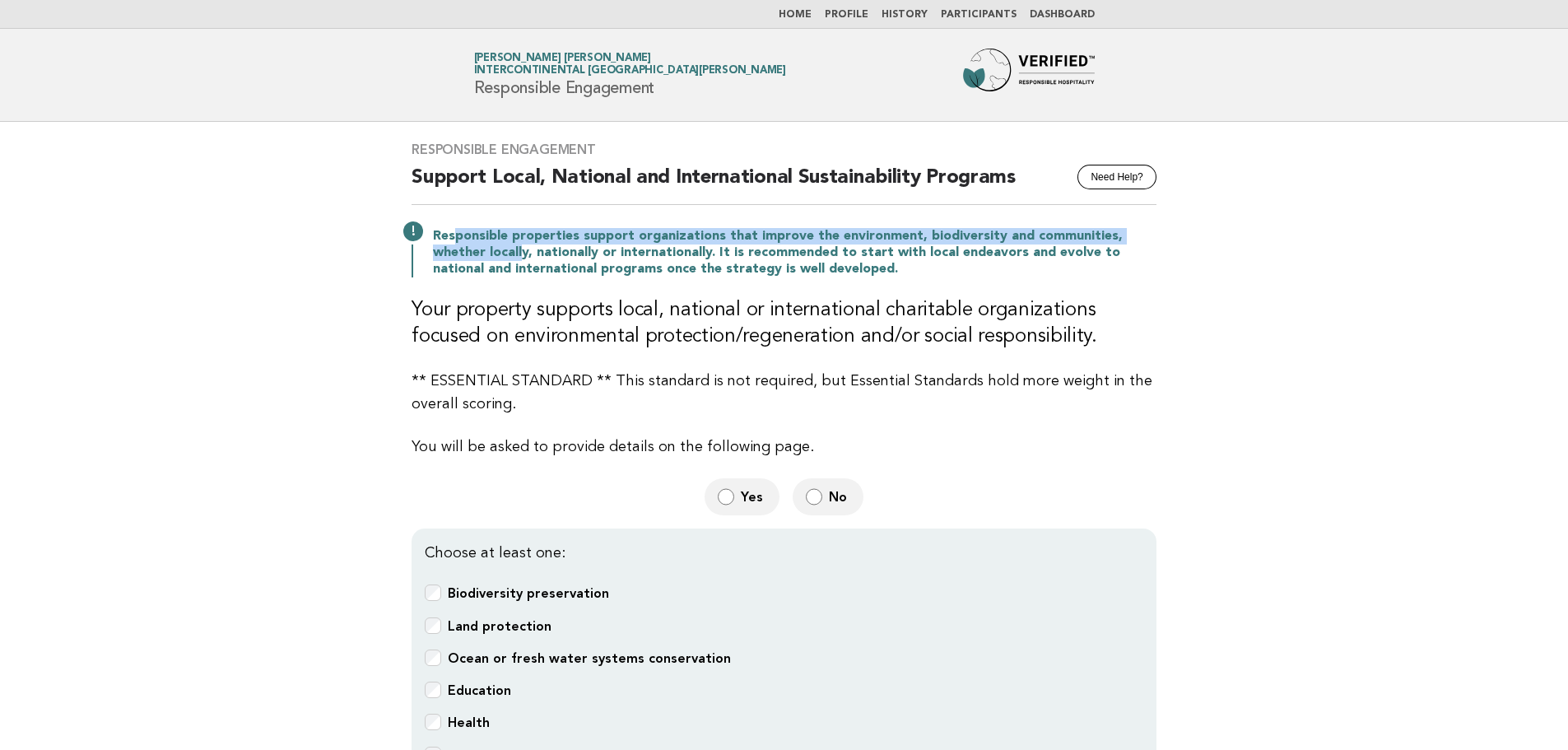
drag, startPoint x: 452, startPoint y: 244, endPoint x: 462, endPoint y: 259, distance: 18.0
click at [462, 259] on p "Responsible properties support organizations that improve the environment, biod…" at bounding box center [795, 253] width 724 height 50
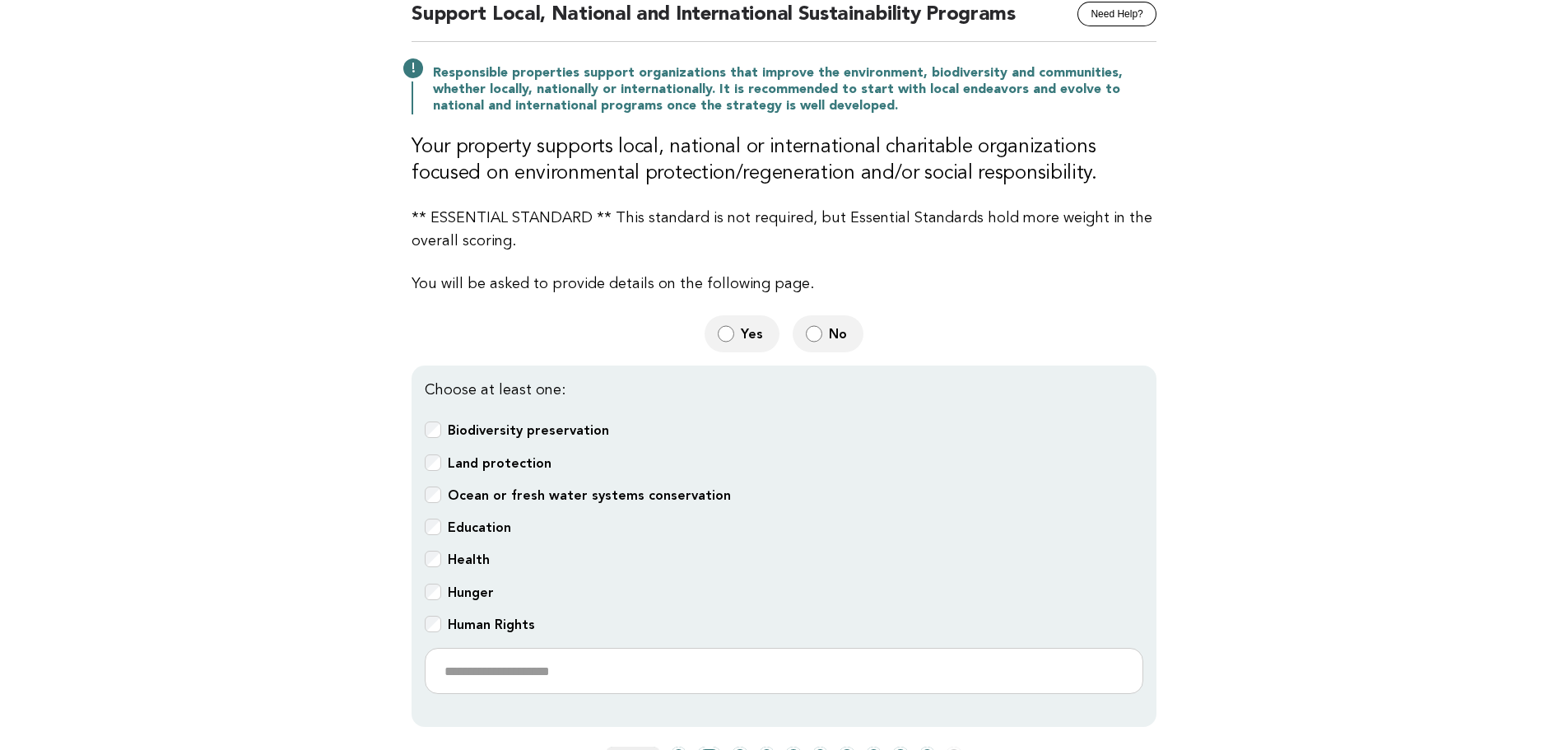
scroll to position [164, 0]
click at [464, 166] on h3 "Your property supports local, national or international charitable organization…" at bounding box center [784, 159] width 745 height 52
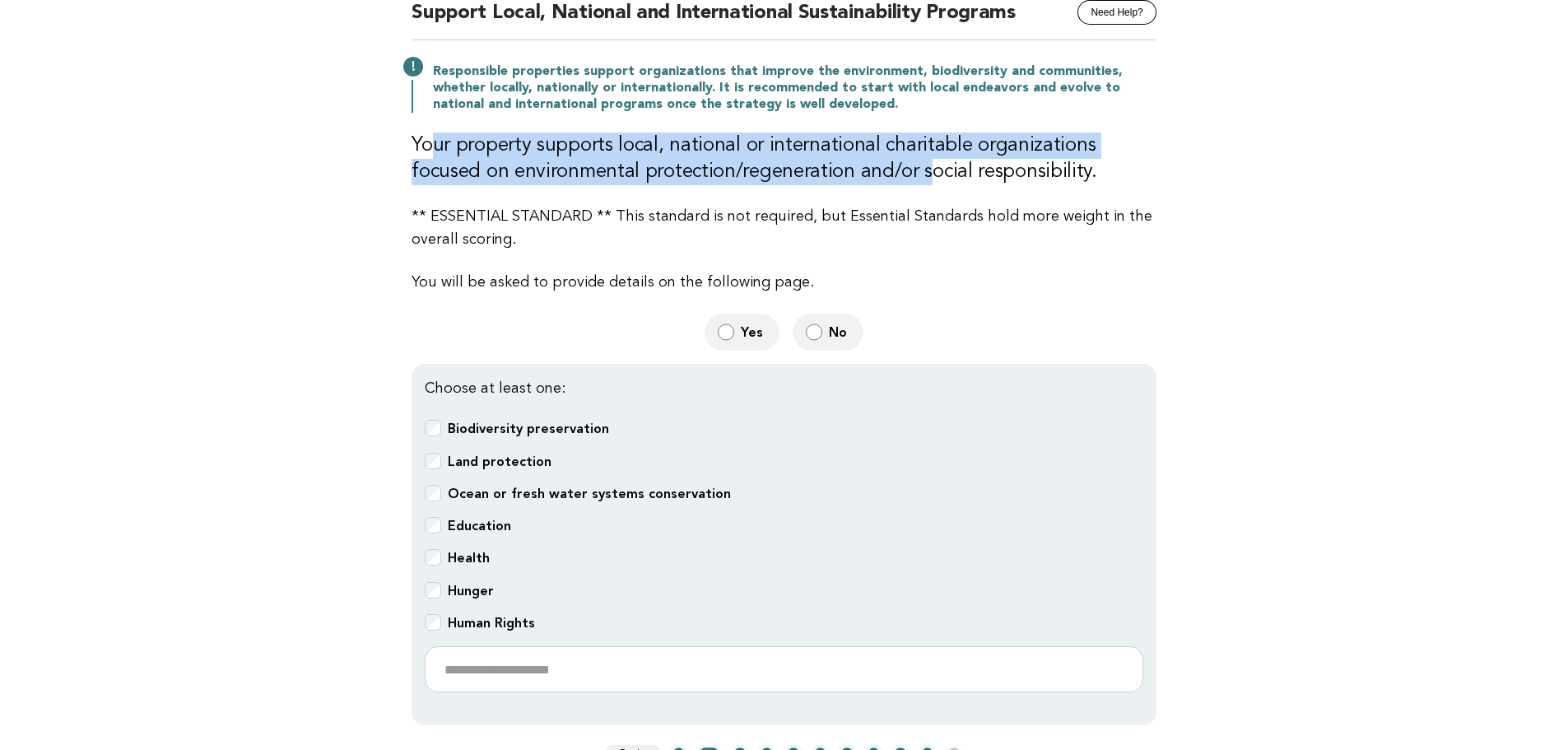
drag, startPoint x: 424, startPoint y: 144, endPoint x: 842, endPoint y: 167, distance: 418.6
click at [842, 167] on h3 "Your property supports local, national or international charitable organization…" at bounding box center [784, 159] width 745 height 52
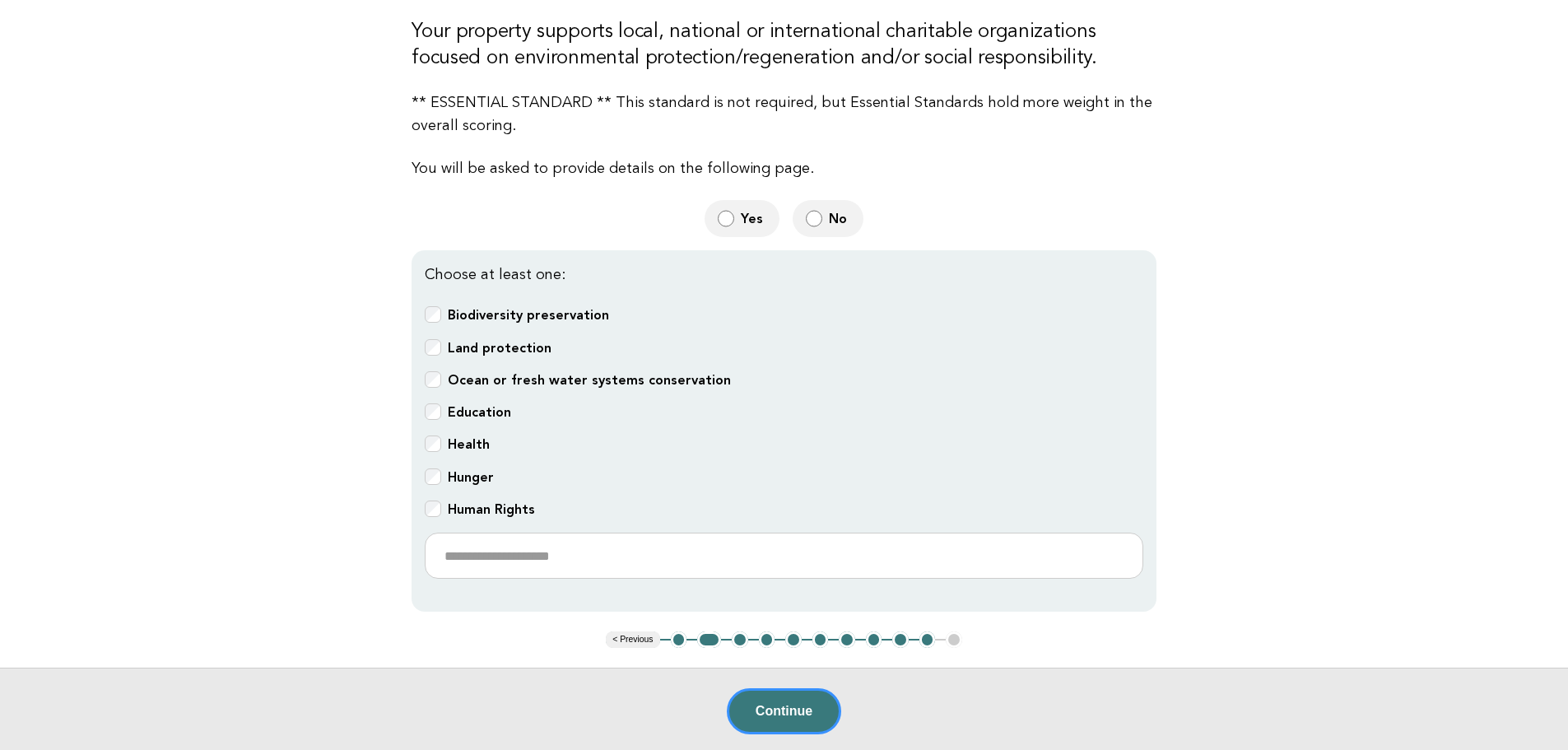
scroll to position [421, 0]
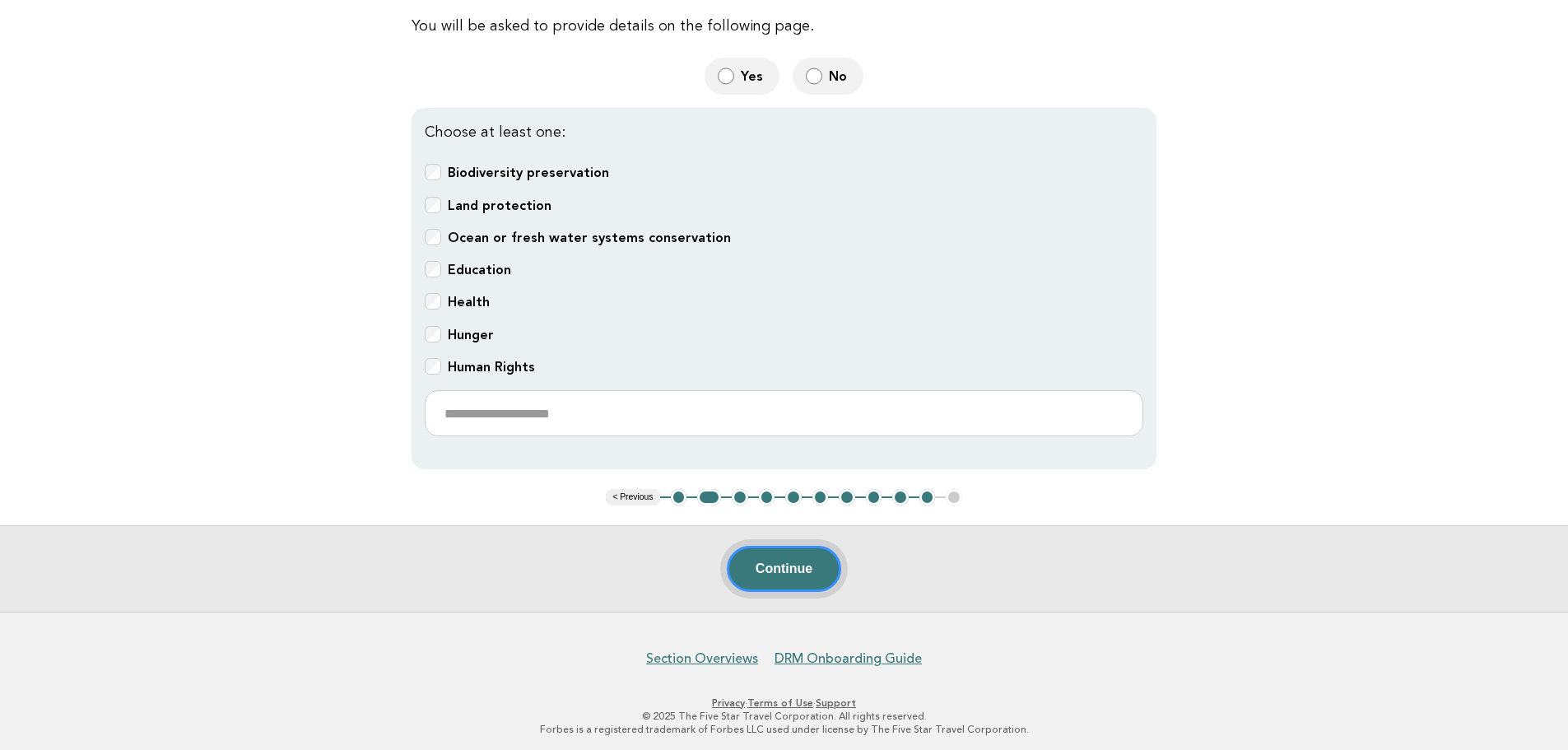
click at [798, 565] on button "Continue" at bounding box center [784, 569] width 115 height 46
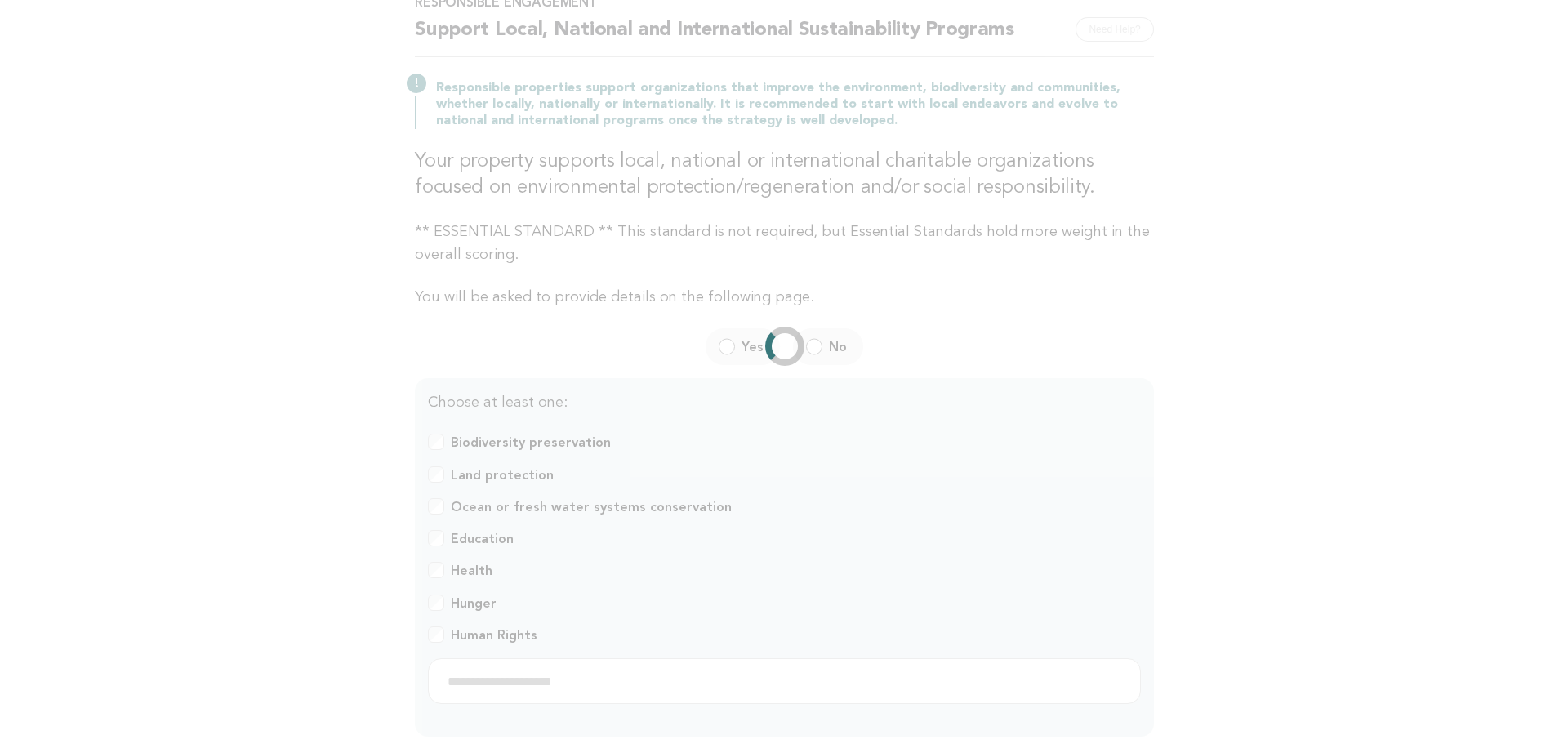
scroll to position [0, 0]
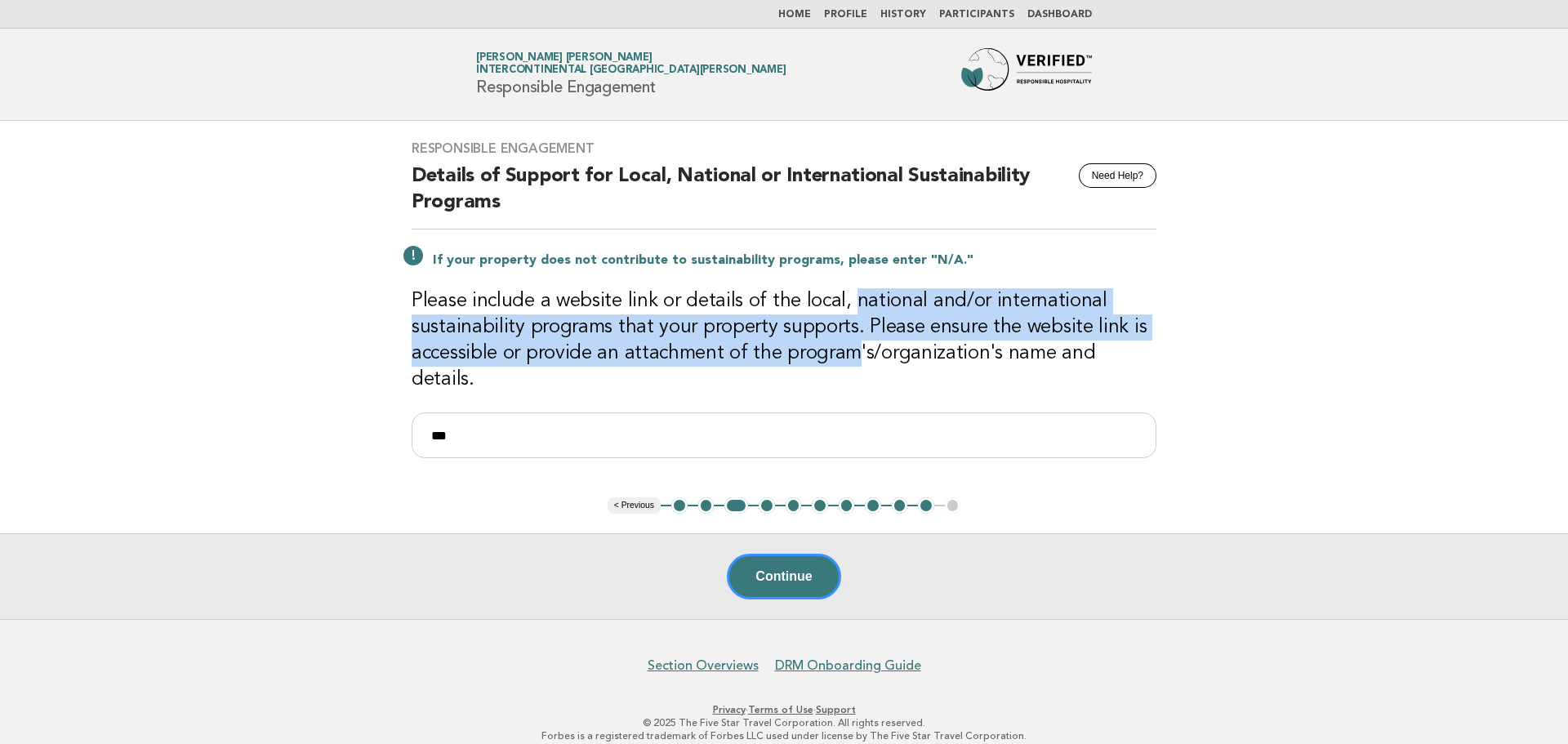
drag, startPoint x: 848, startPoint y: 302, endPoint x: 846, endPoint y: 348, distance: 46.0
click at [846, 348] on h3 "Please include a website link or details of the local, national and/or internat…" at bounding box center [784, 340] width 745 height 105
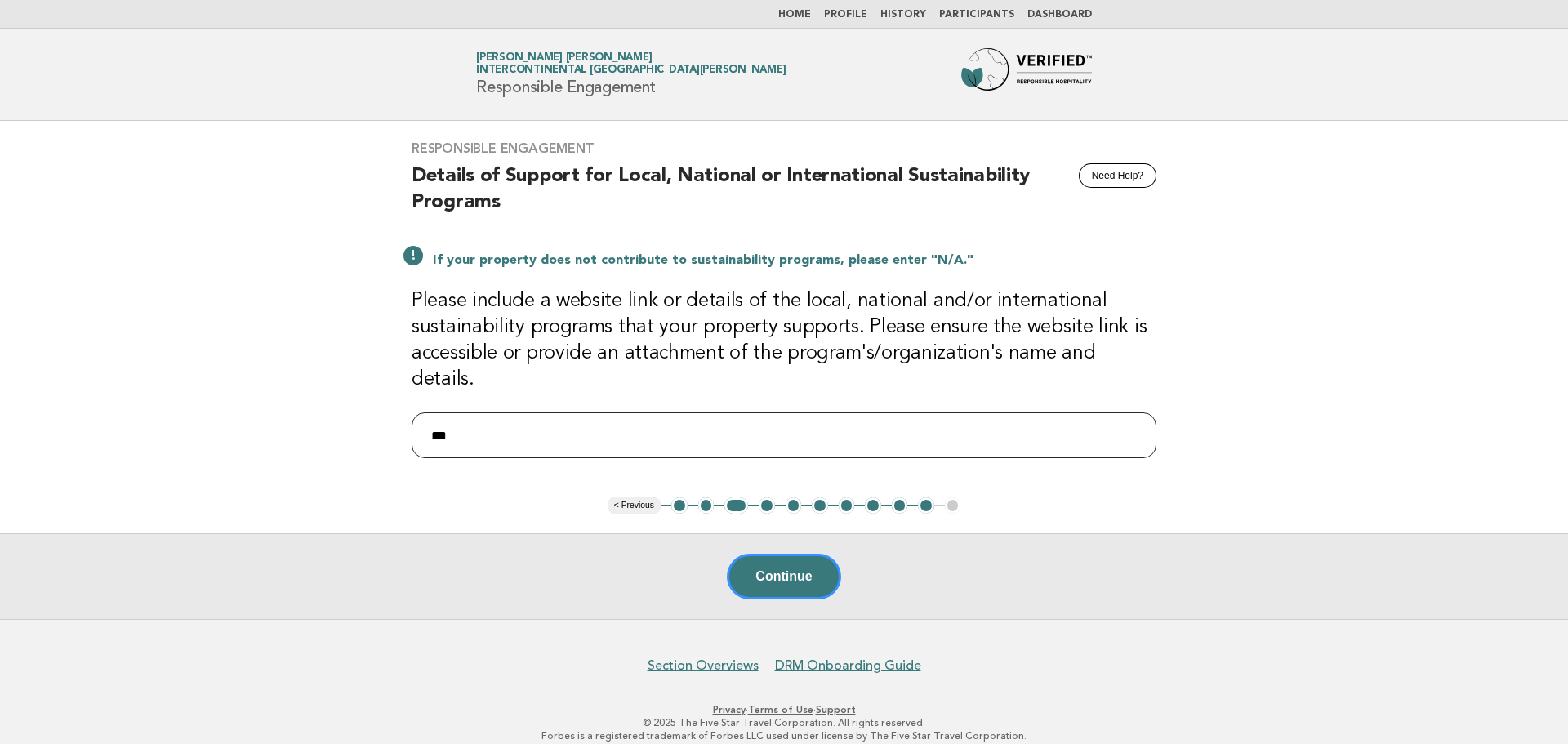
click at [543, 420] on input "***" at bounding box center [784, 435] width 745 height 46
paste input "**********"
type input "**********"
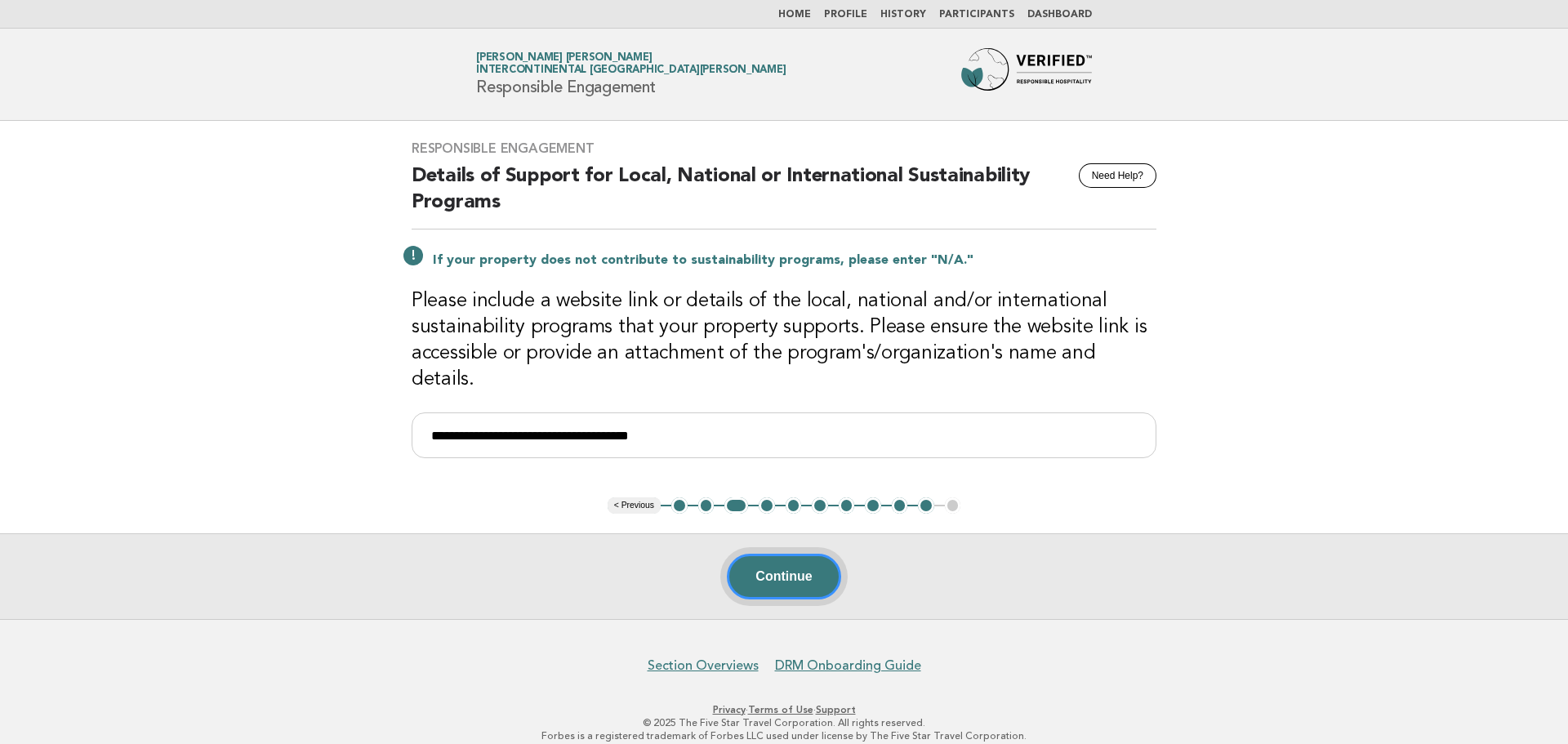
click at [801, 569] on button "Continue" at bounding box center [784, 576] width 114 height 46
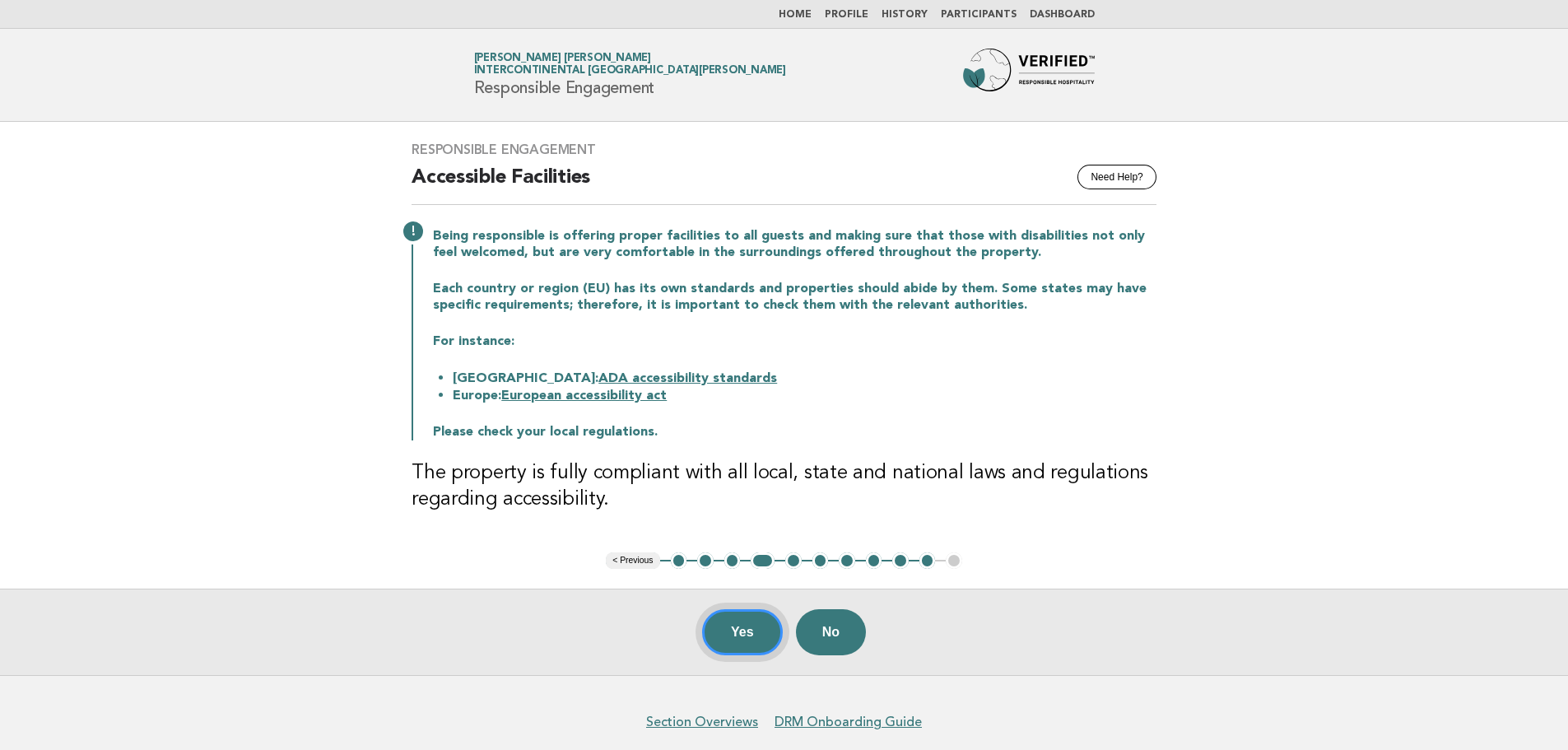
click at [722, 636] on button "Yes" at bounding box center [742, 632] width 80 height 46
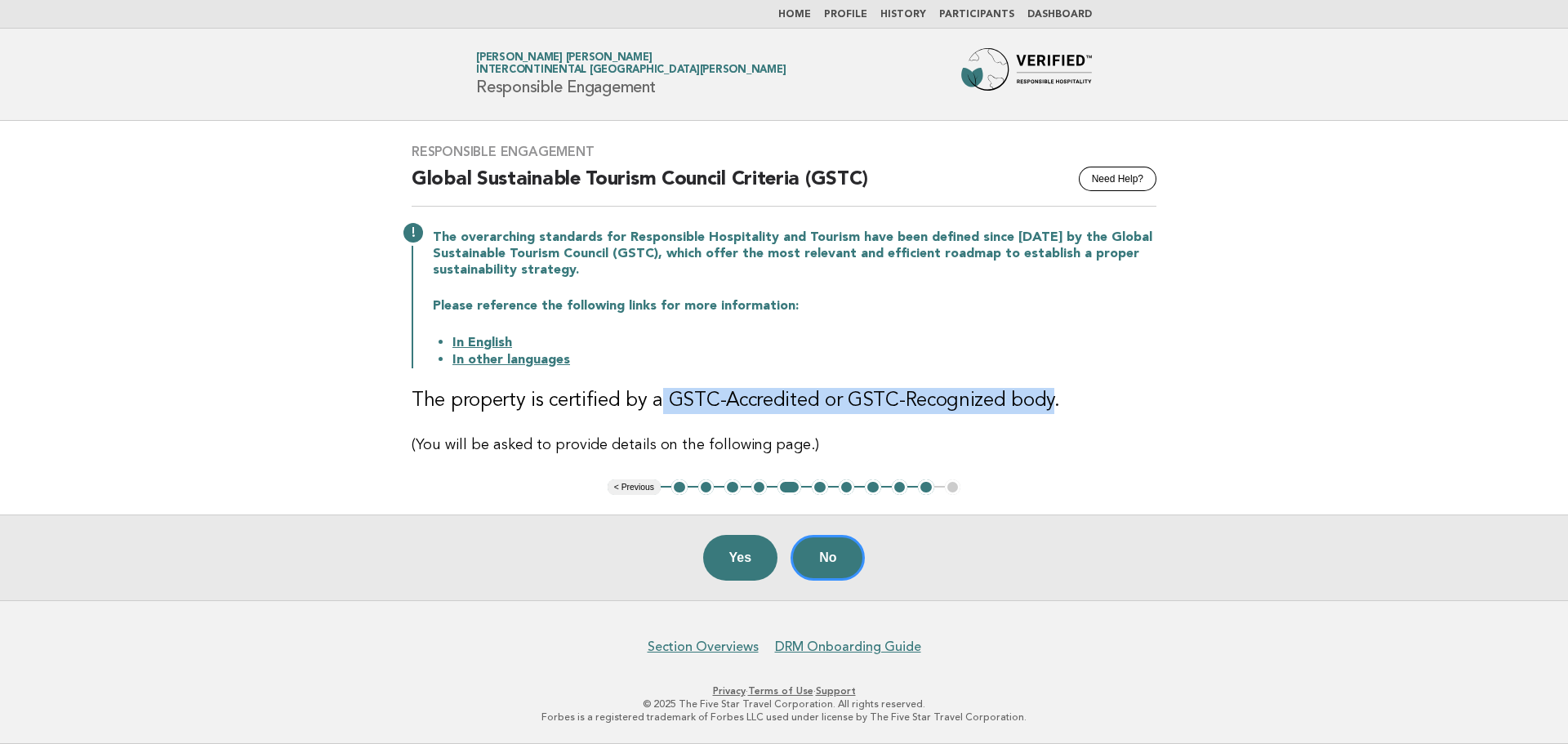
drag, startPoint x: 657, startPoint y: 396, endPoint x: 1039, endPoint y: 401, distance: 382.0
click at [1039, 401] on h3 "The property is certified by a GSTC-Accredited or GSTC-Recognized body." at bounding box center [784, 400] width 745 height 26
copy h3 "GSTC-Accredited or GSTC-Recognized body"
